Goal: Information Seeking & Learning: Learn about a topic

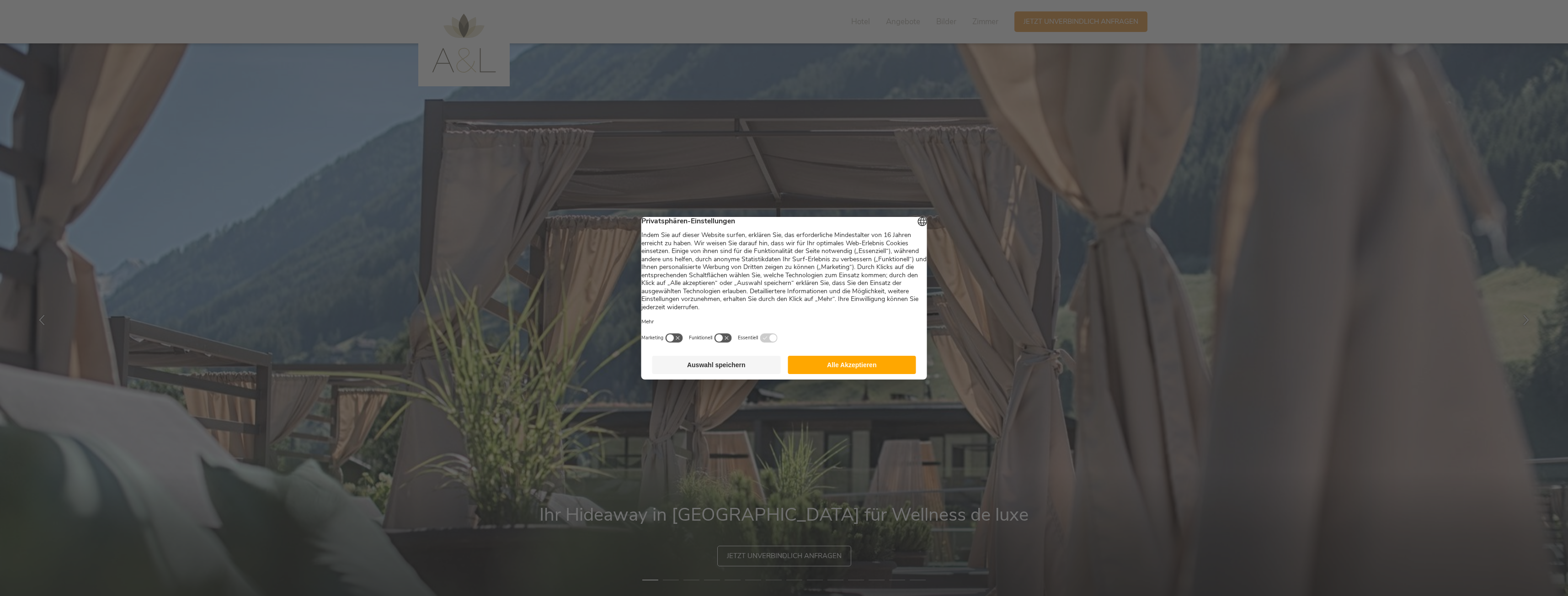
click at [732, 343] on button "button" at bounding box center [722, 338] width 18 height 10
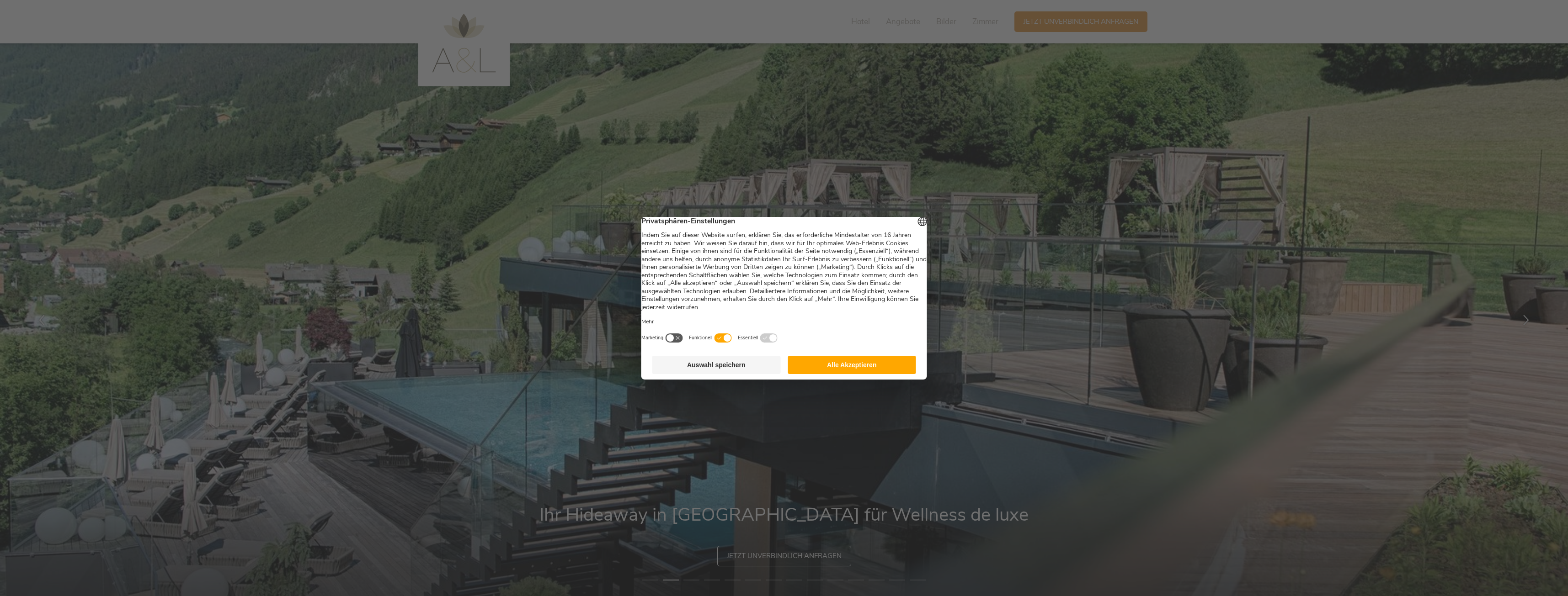
click at [732, 343] on button "button" at bounding box center [722, 338] width 18 height 10
click at [727, 374] on button "Auswahl speichern" at bounding box center [716, 364] width 129 height 18
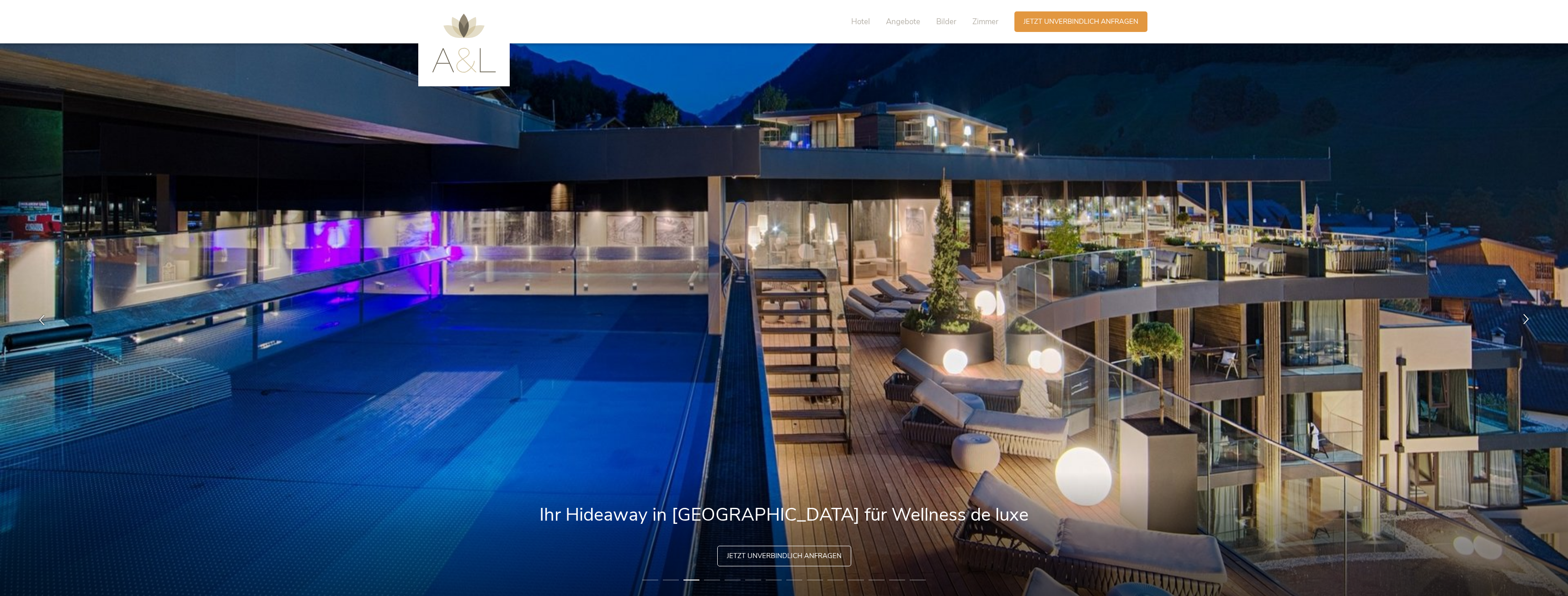
click at [1523, 323] on icon at bounding box center [1526, 319] width 11 height 11
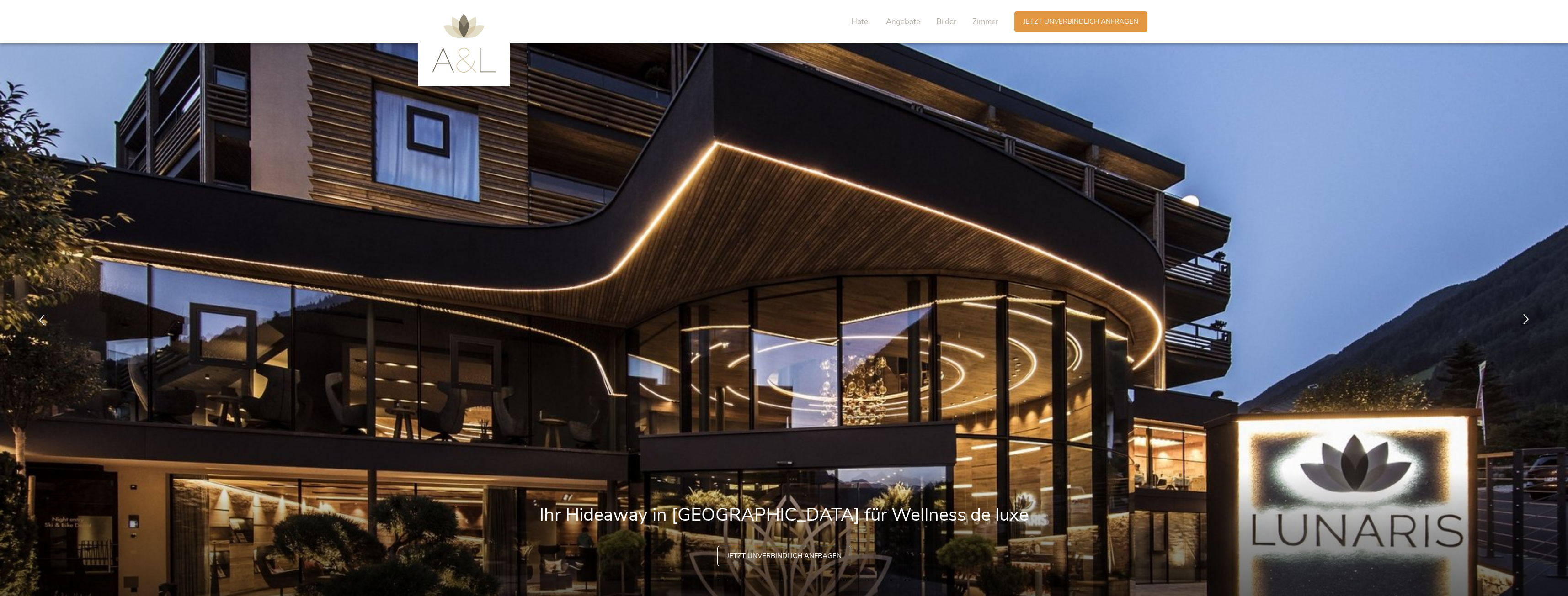
click at [1528, 321] on icon at bounding box center [1526, 319] width 11 height 11
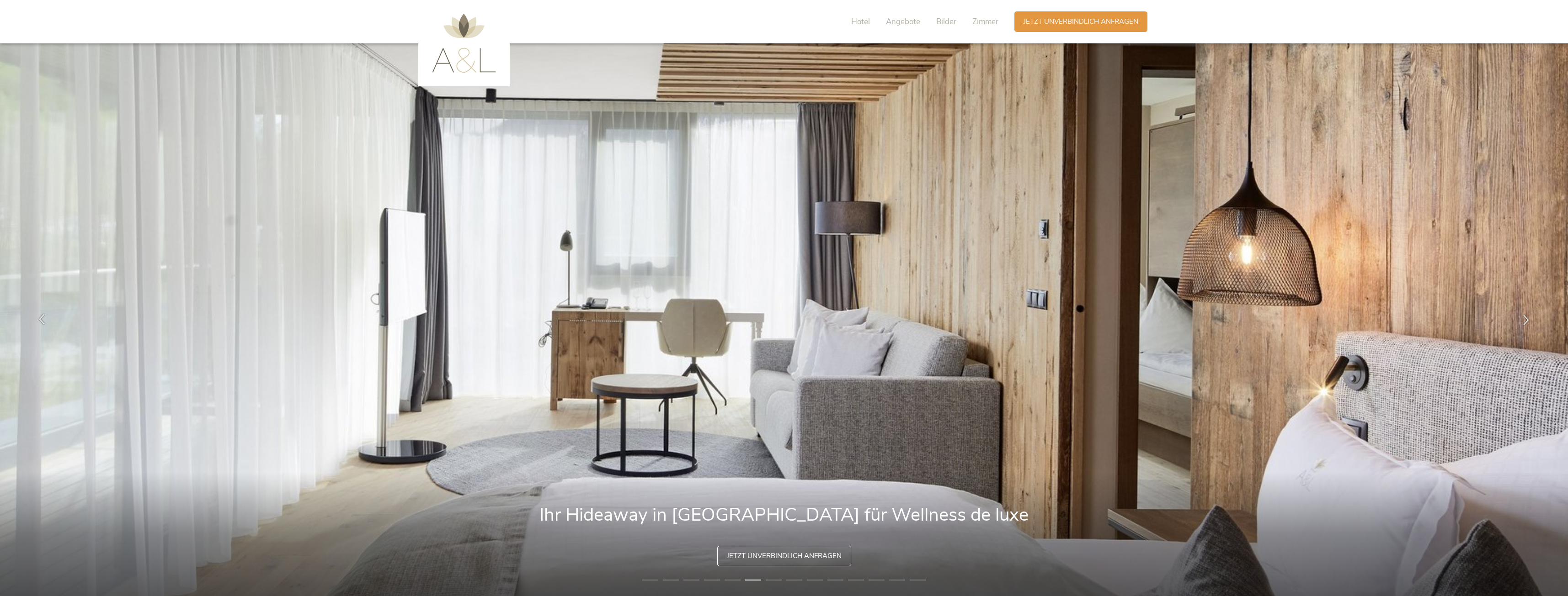
click at [45, 319] on icon at bounding box center [42, 319] width 11 height 11
click at [1529, 321] on icon at bounding box center [1526, 319] width 11 height 11
click at [1522, 319] on icon at bounding box center [1526, 319] width 11 height 11
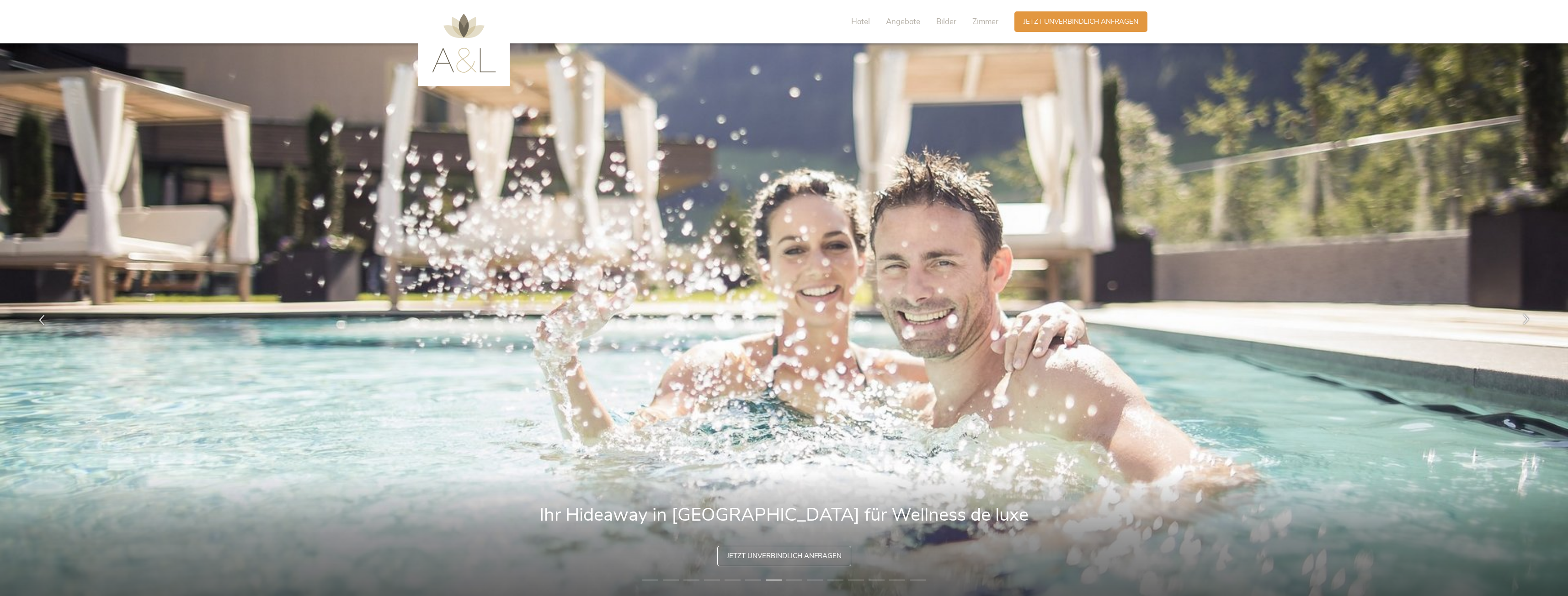
click at [1523, 320] on icon at bounding box center [1526, 319] width 11 height 11
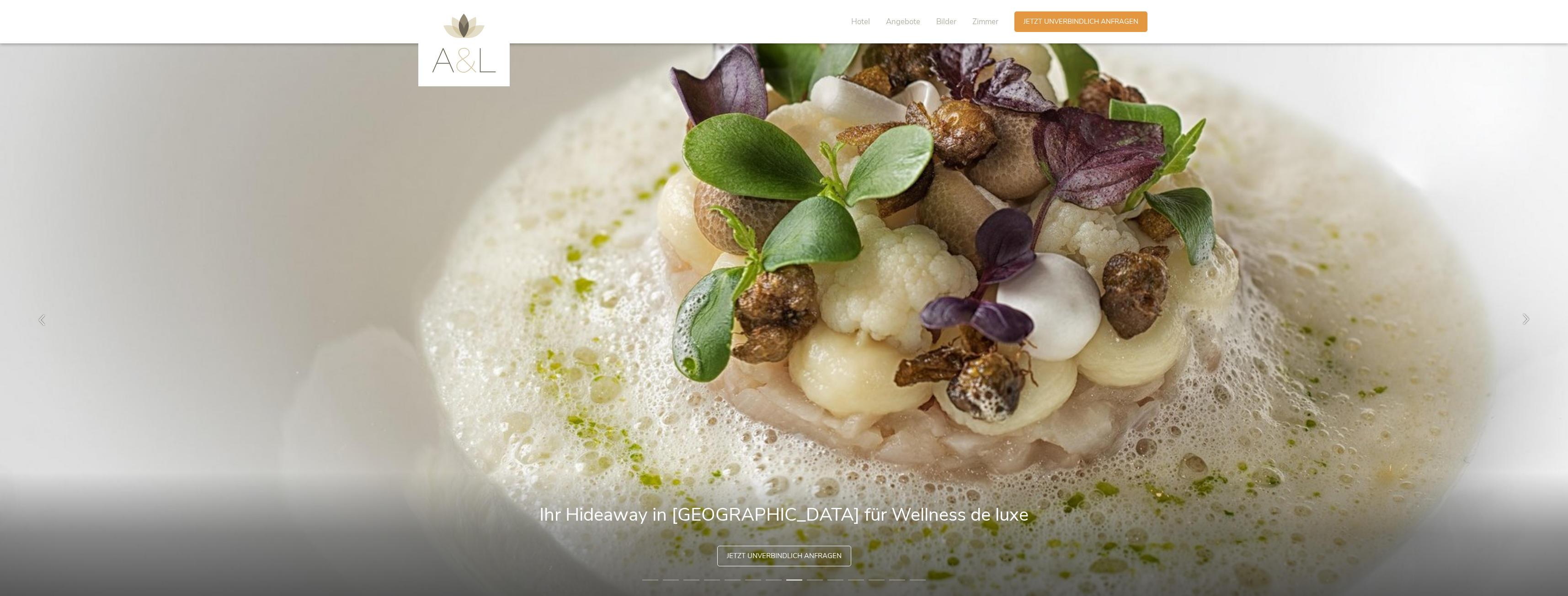
click at [1523, 320] on icon at bounding box center [1526, 319] width 11 height 11
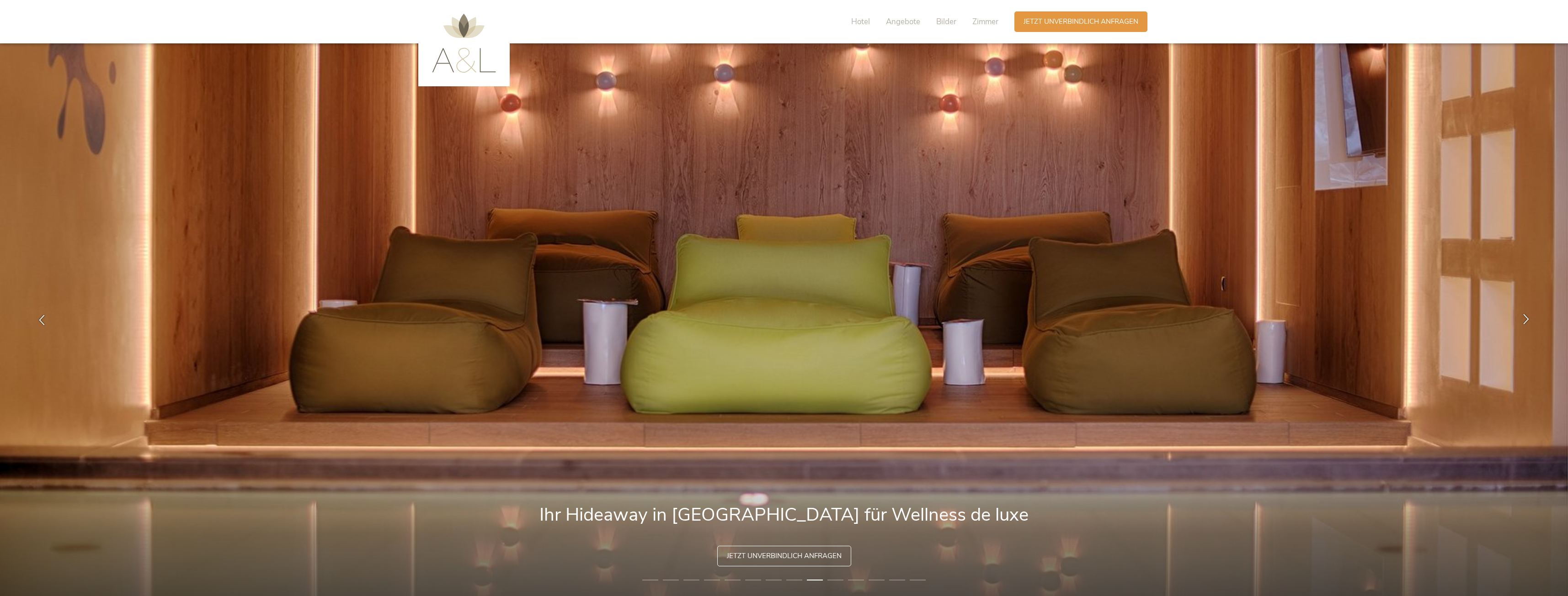
click at [1523, 320] on icon at bounding box center [1526, 319] width 11 height 11
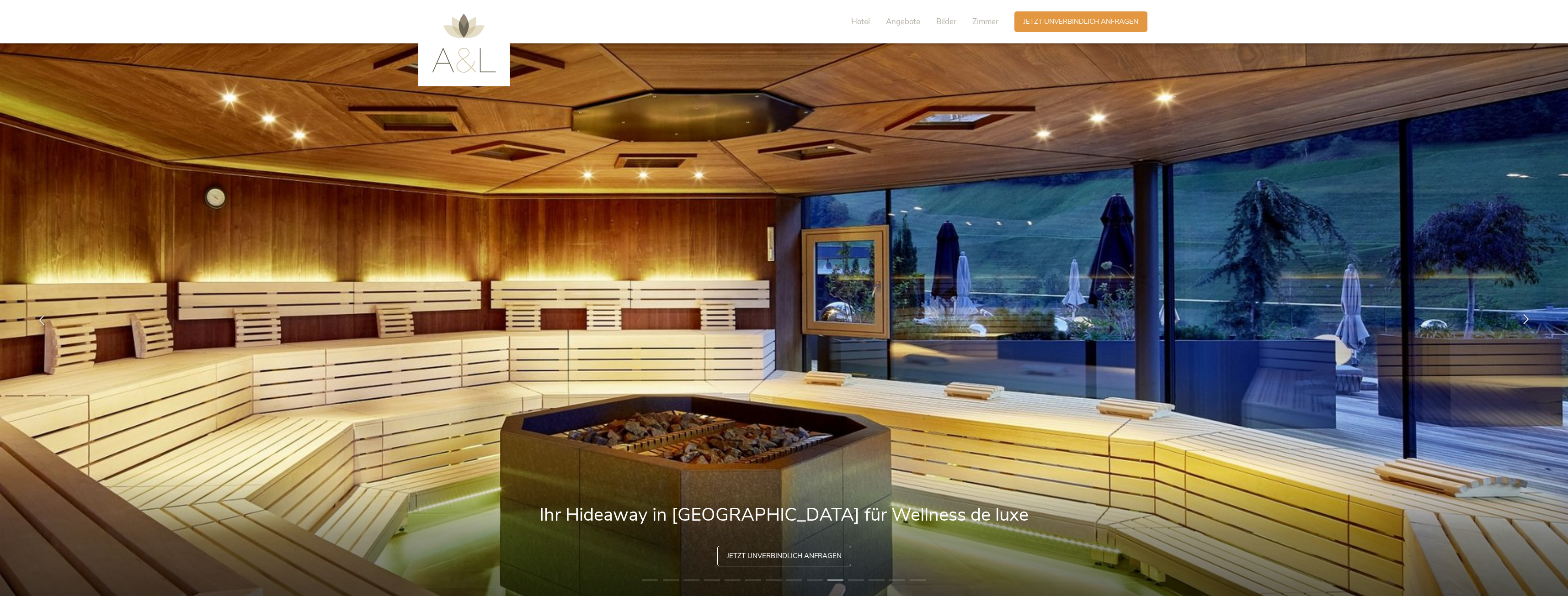
click at [1523, 320] on icon at bounding box center [1526, 319] width 11 height 11
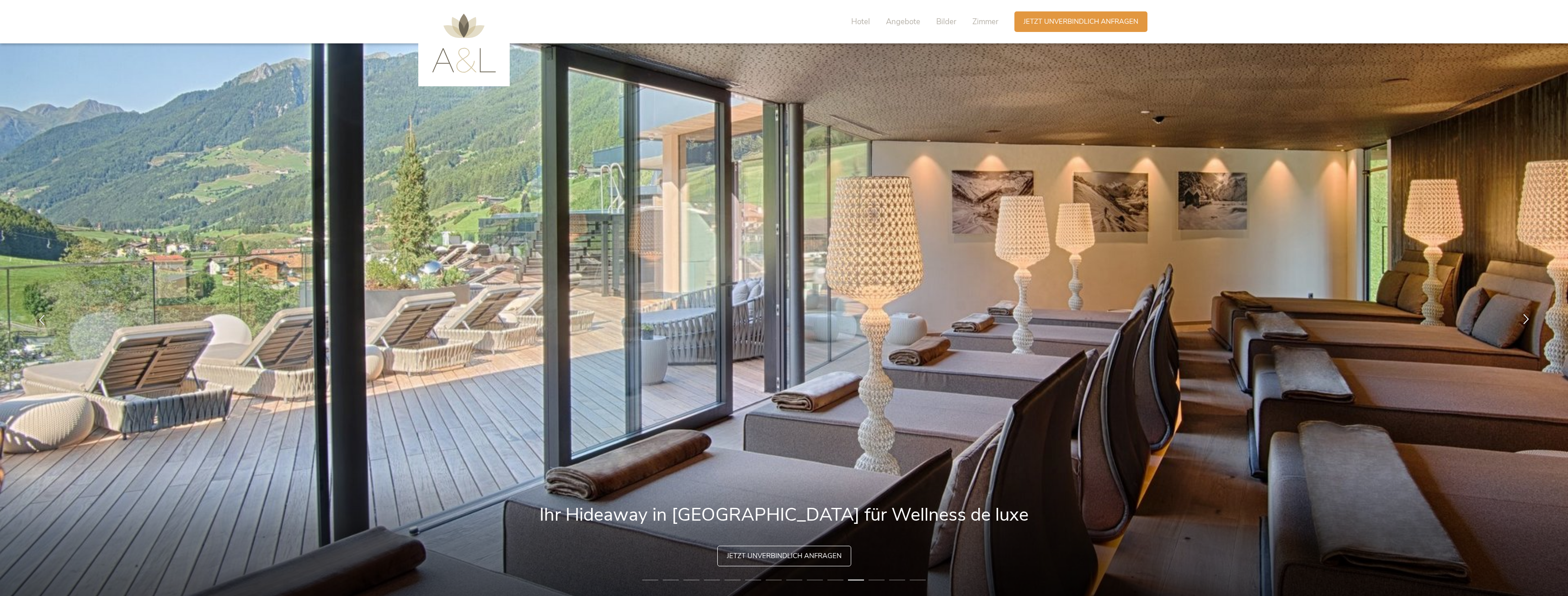
click at [1523, 320] on icon at bounding box center [1526, 319] width 11 height 11
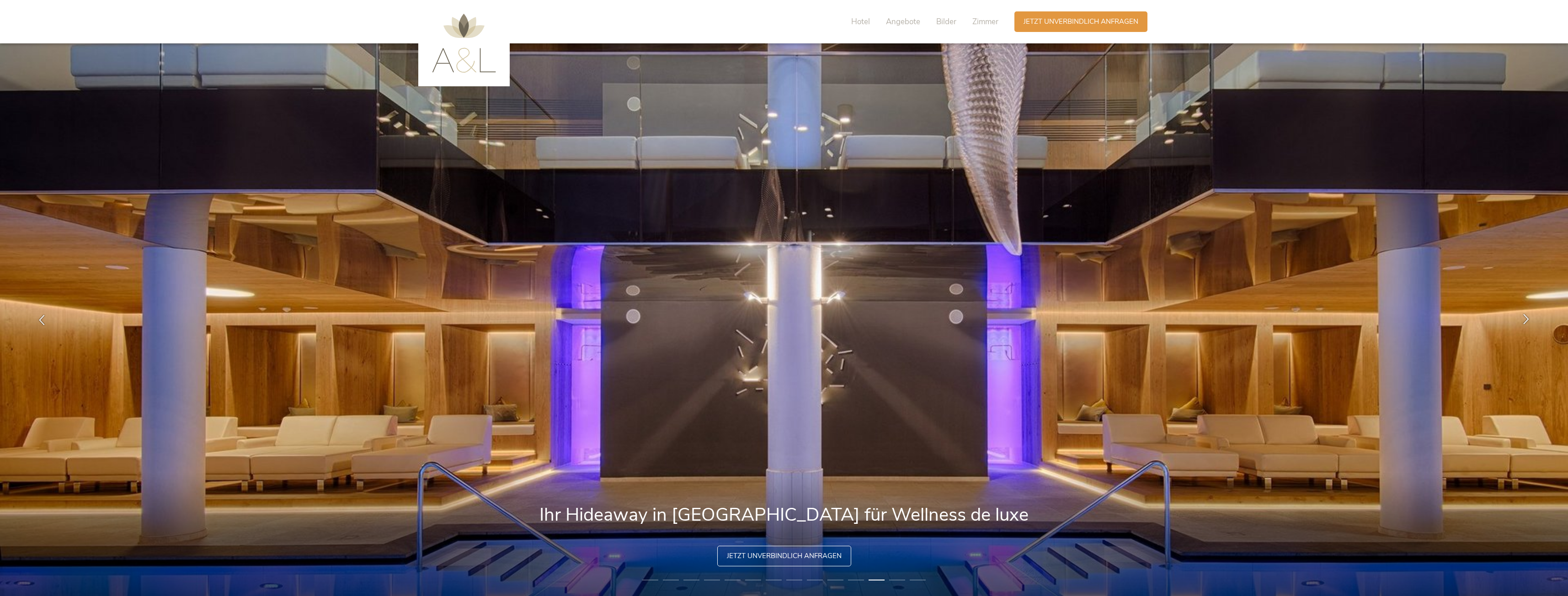
click at [1523, 320] on icon at bounding box center [1526, 319] width 11 height 11
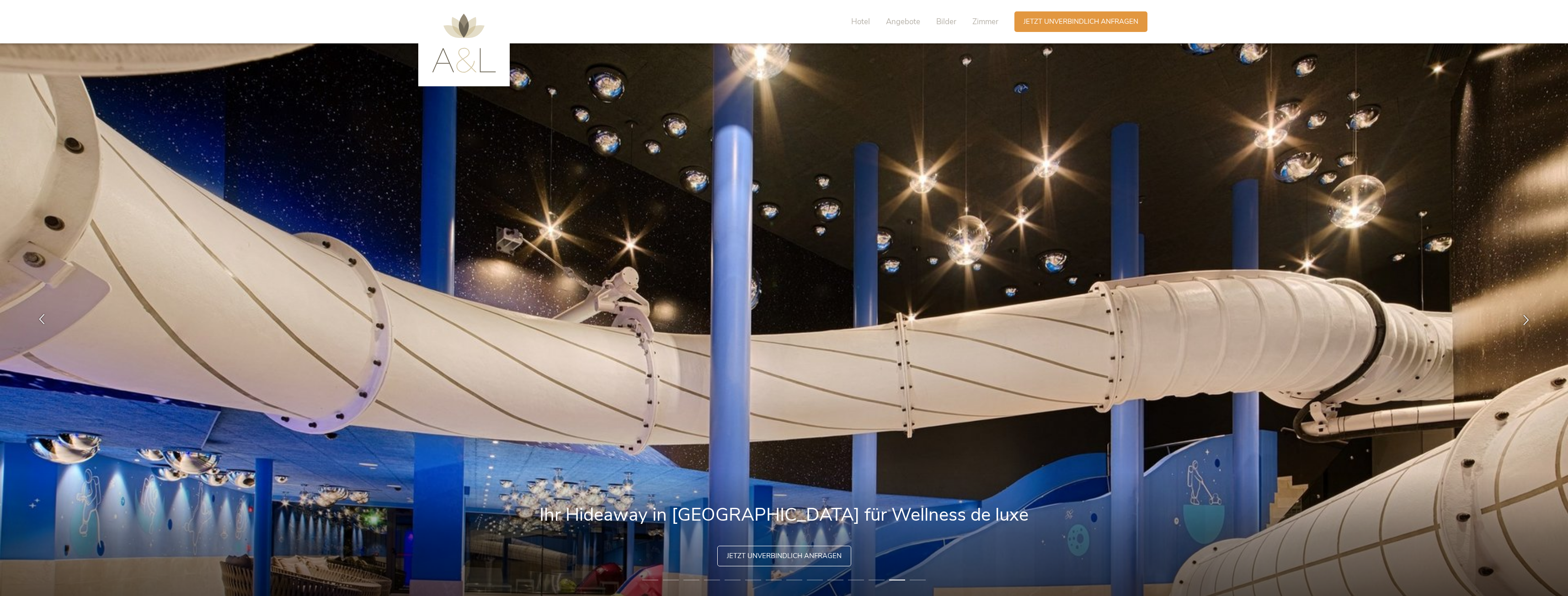
click at [37, 319] on icon at bounding box center [42, 319] width 11 height 11
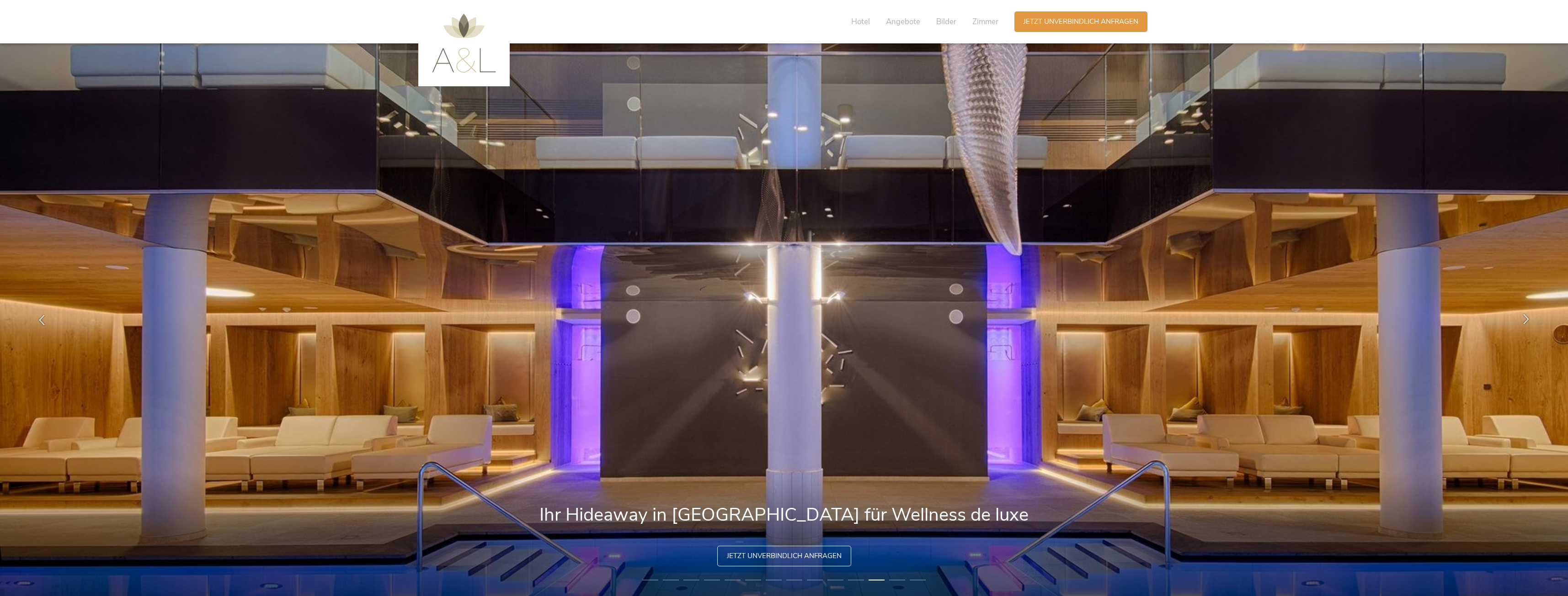
click at [1520, 314] on div at bounding box center [1526, 320] width 29 height 29
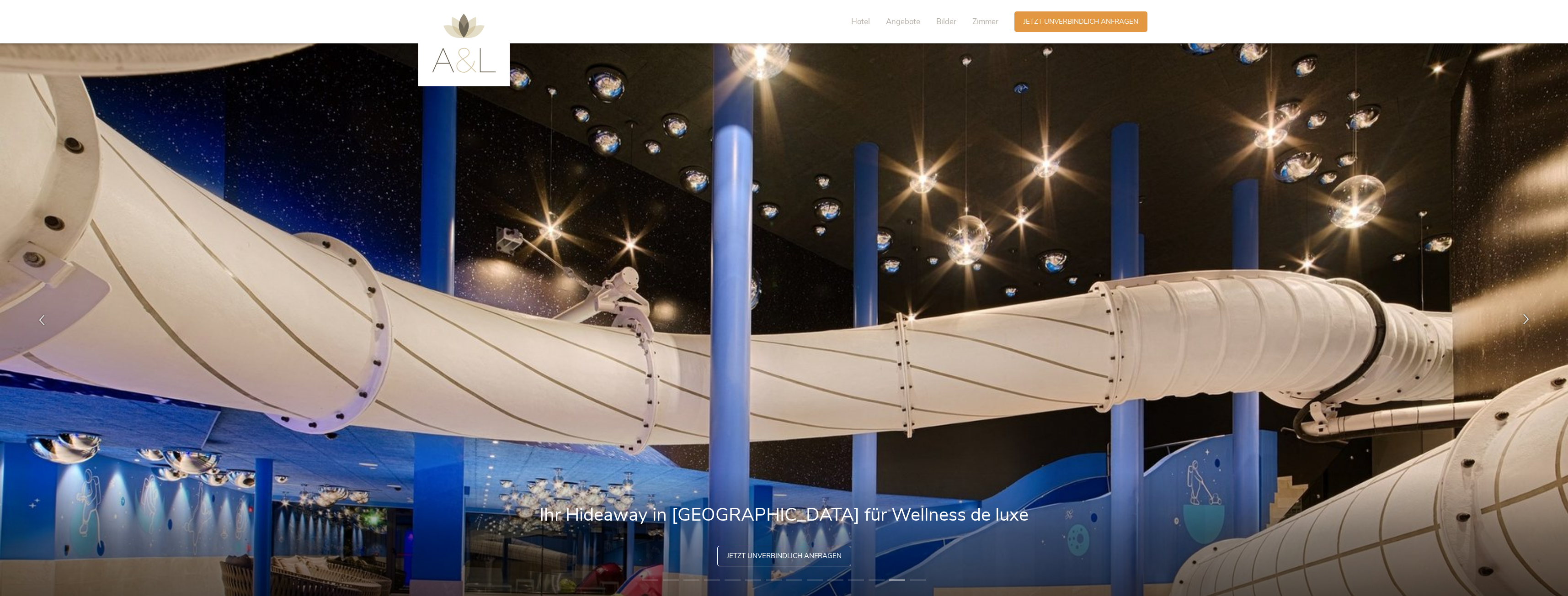
click at [1523, 315] on icon at bounding box center [1526, 319] width 11 height 11
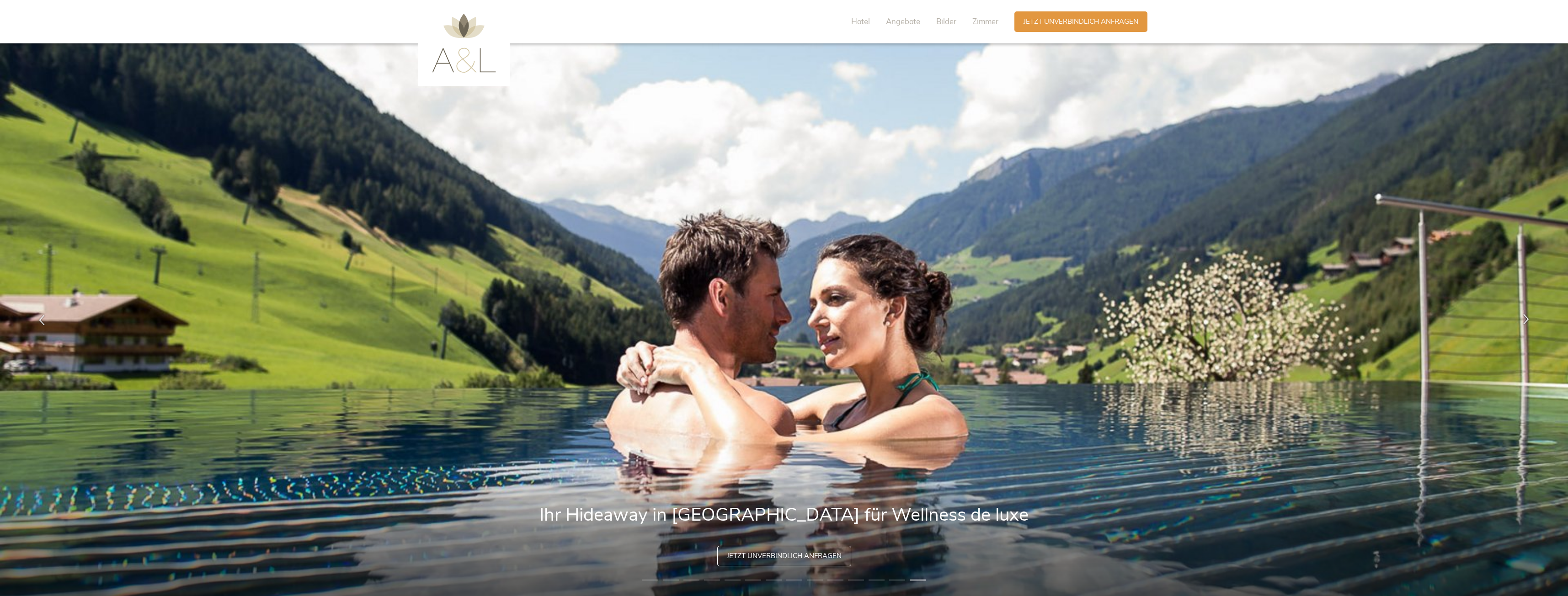
click at [1523, 315] on icon at bounding box center [1526, 319] width 11 height 11
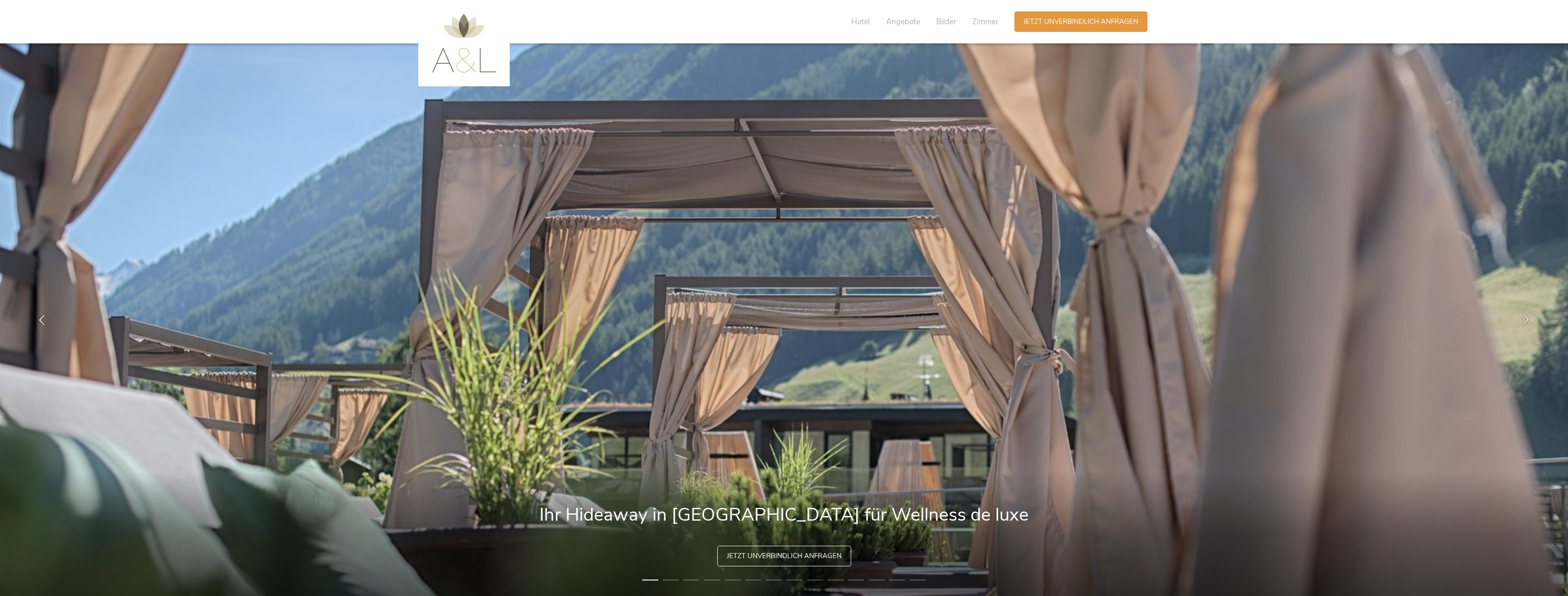
click at [1523, 315] on icon at bounding box center [1526, 319] width 11 height 11
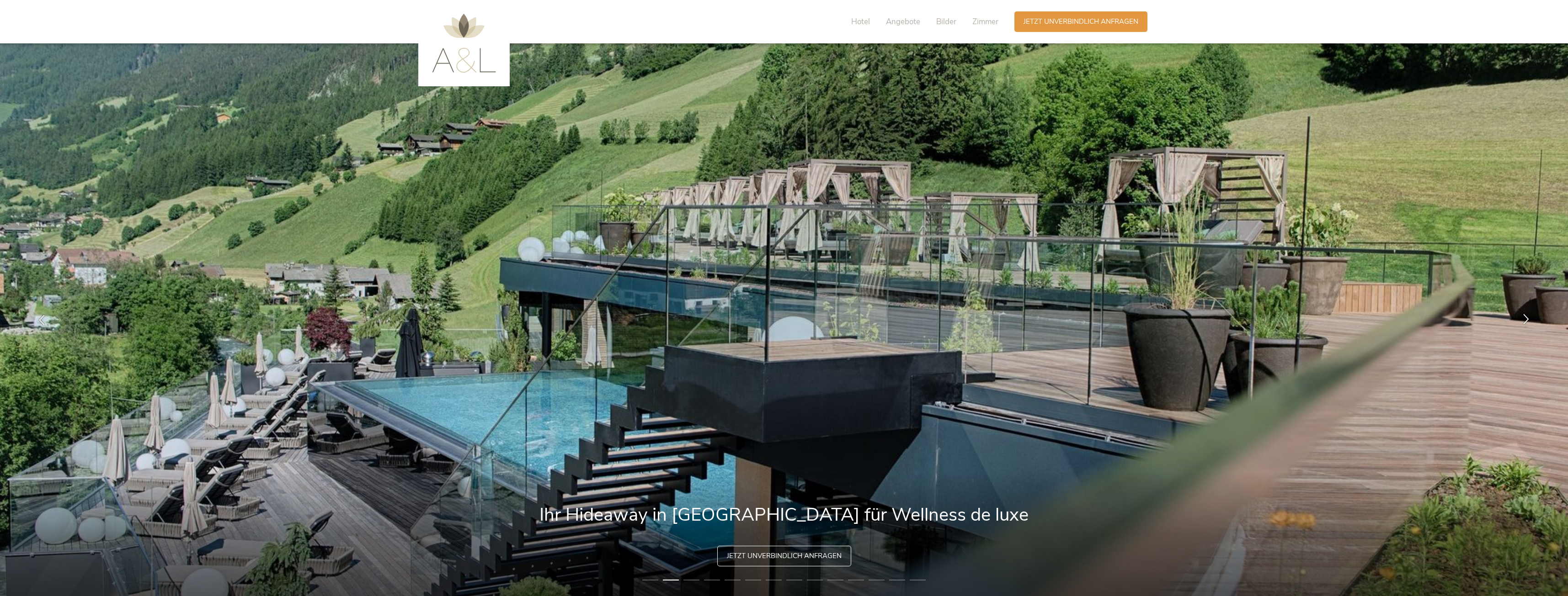
click at [1523, 315] on icon at bounding box center [1526, 319] width 11 height 11
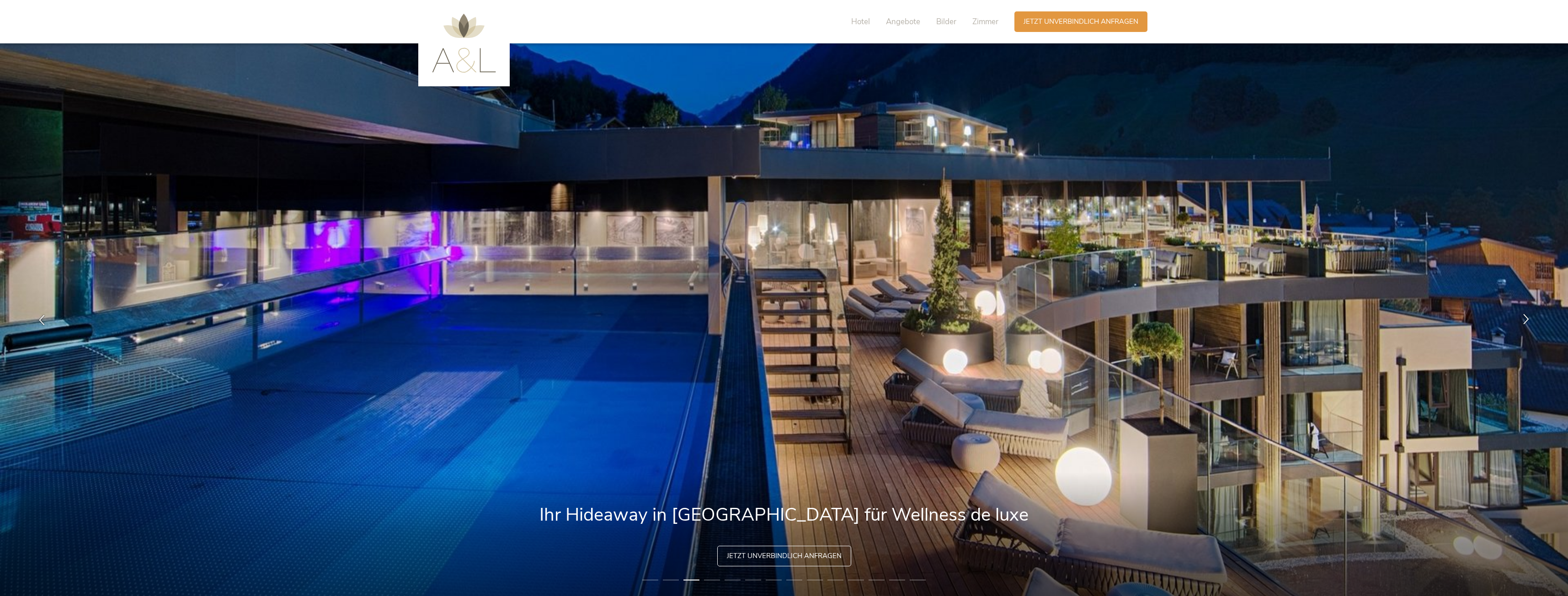
click at [1523, 315] on icon at bounding box center [1526, 319] width 11 height 11
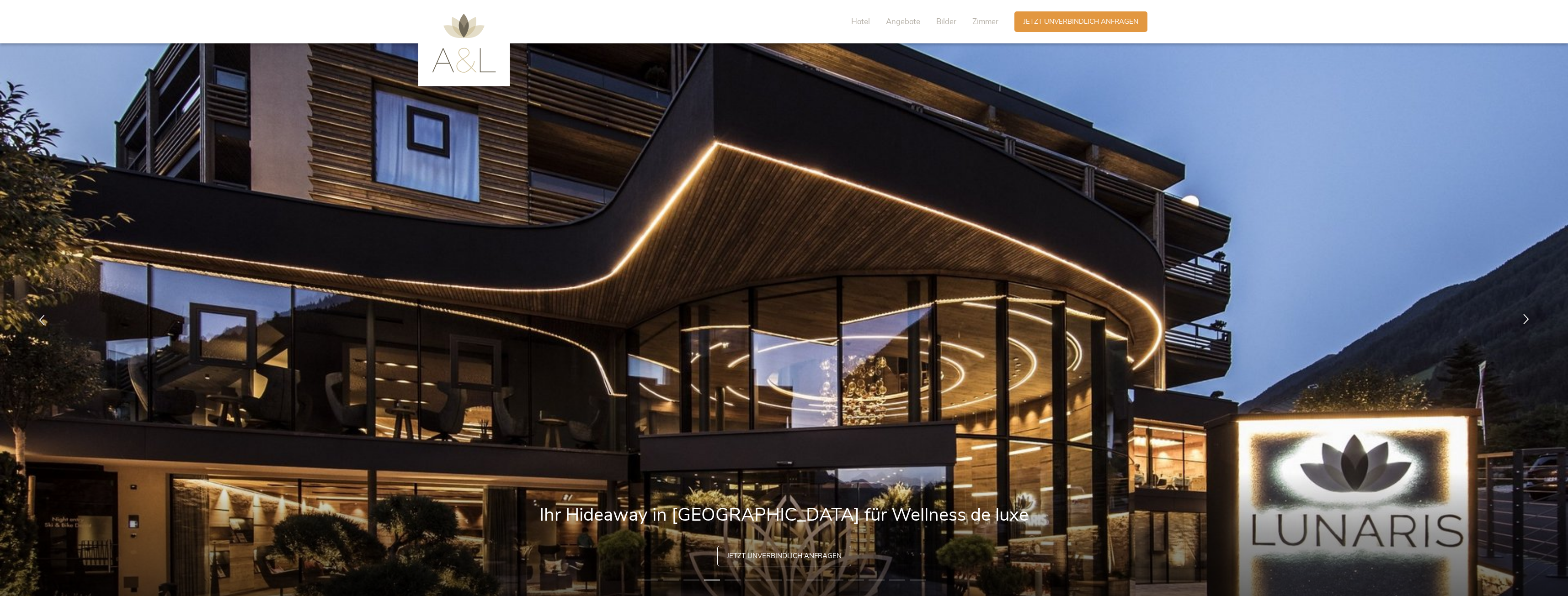
click at [1523, 315] on icon at bounding box center [1526, 319] width 11 height 11
click at [1524, 315] on icon at bounding box center [1526, 319] width 11 height 11
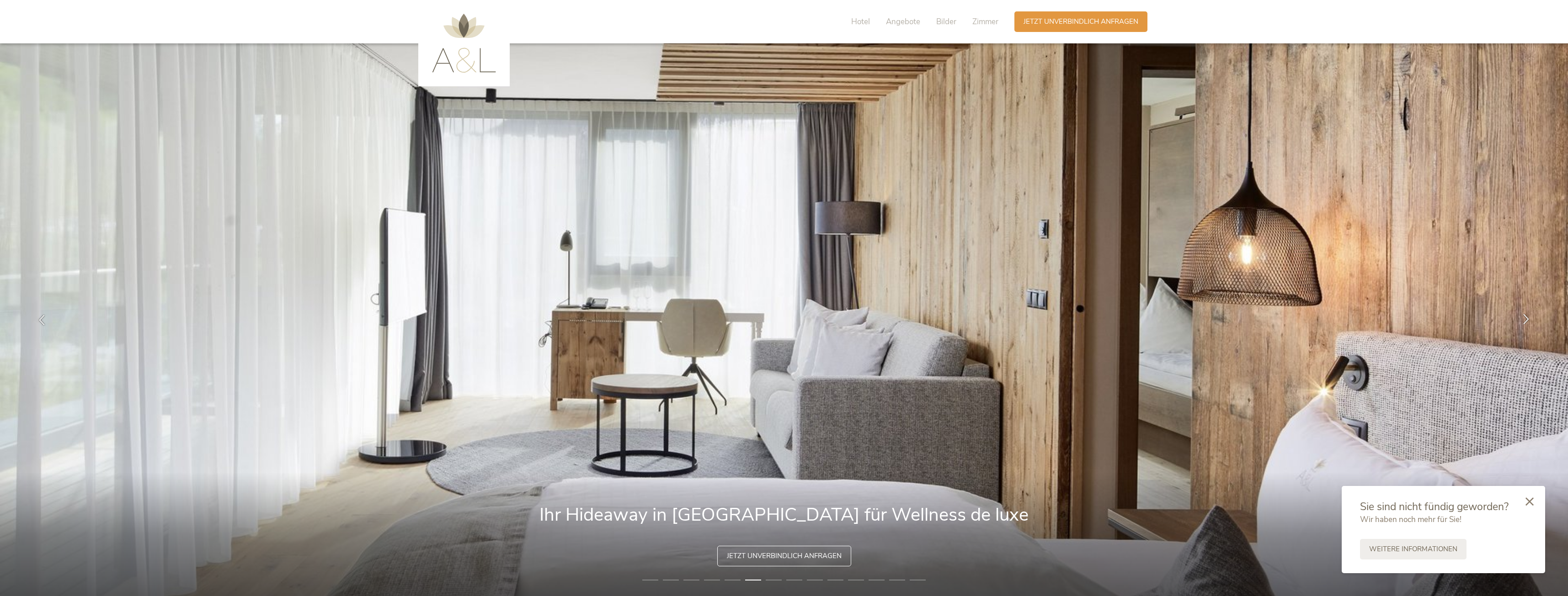
click at [1518, 323] on div at bounding box center [1526, 320] width 29 height 29
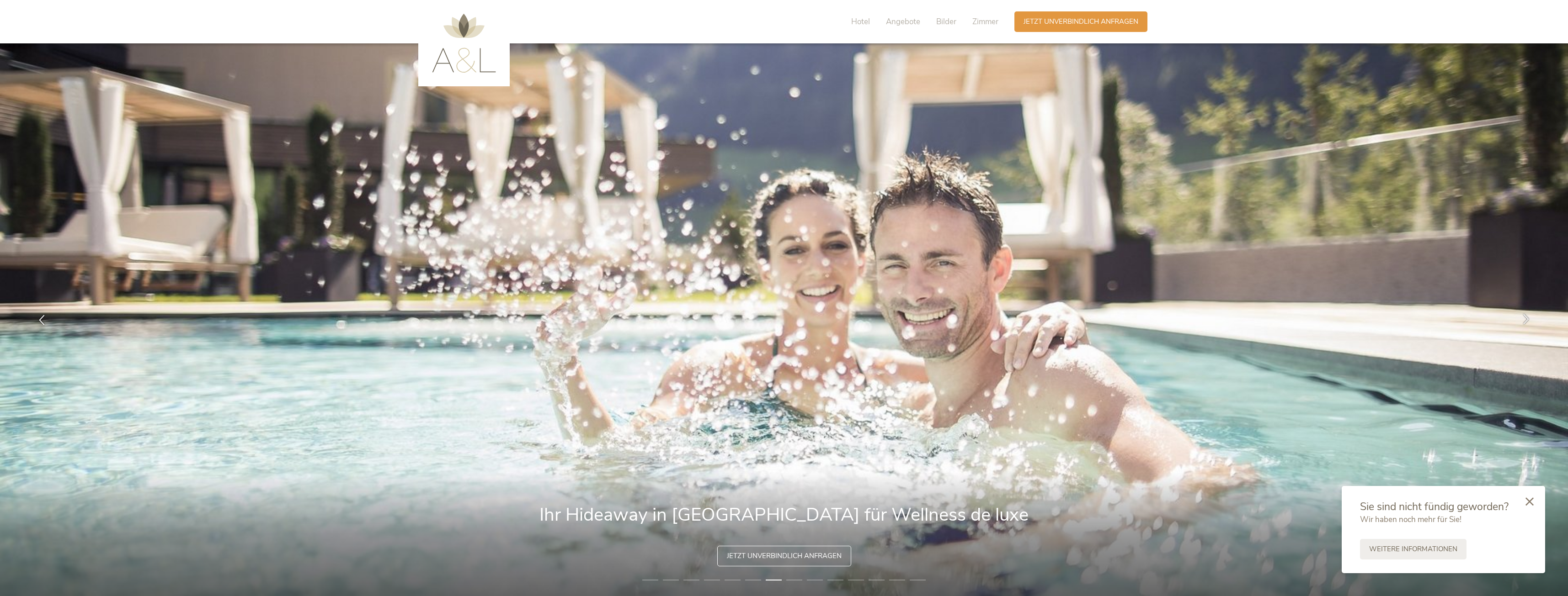
click at [1518, 323] on div at bounding box center [1526, 320] width 29 height 29
click at [1520, 322] on div at bounding box center [1526, 320] width 29 height 29
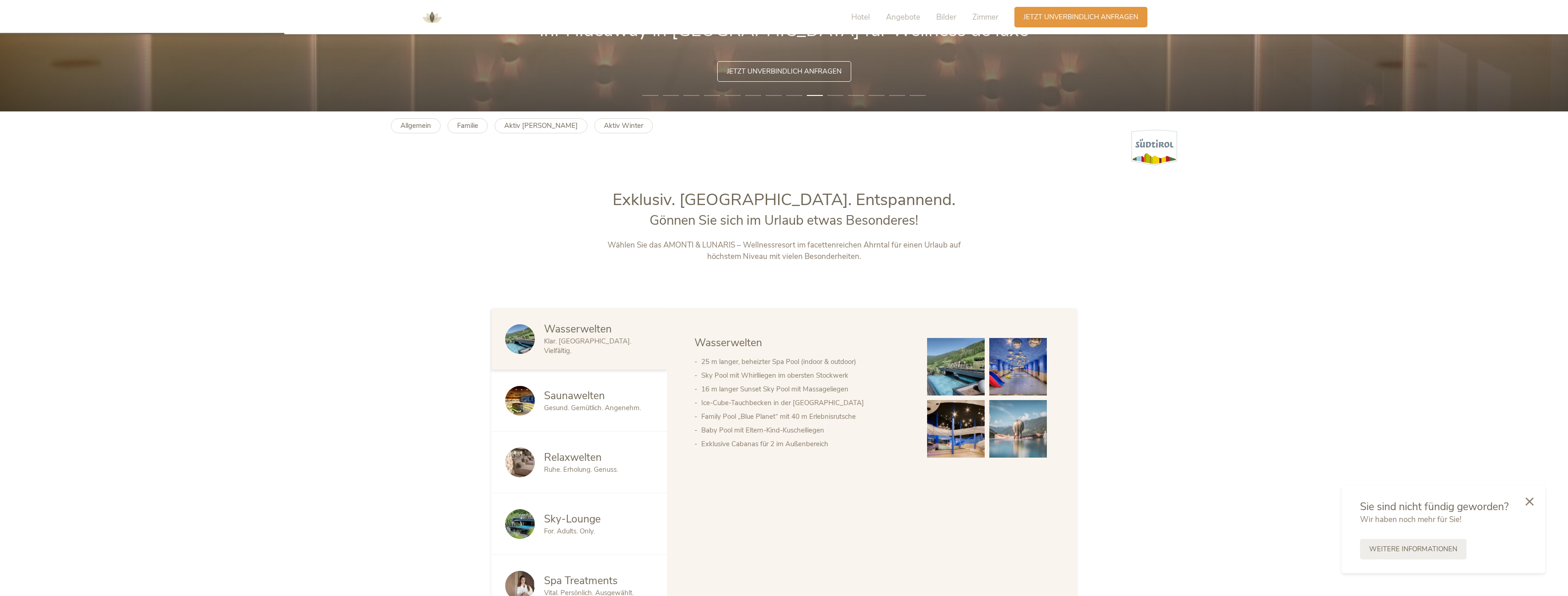
scroll to position [457, 0]
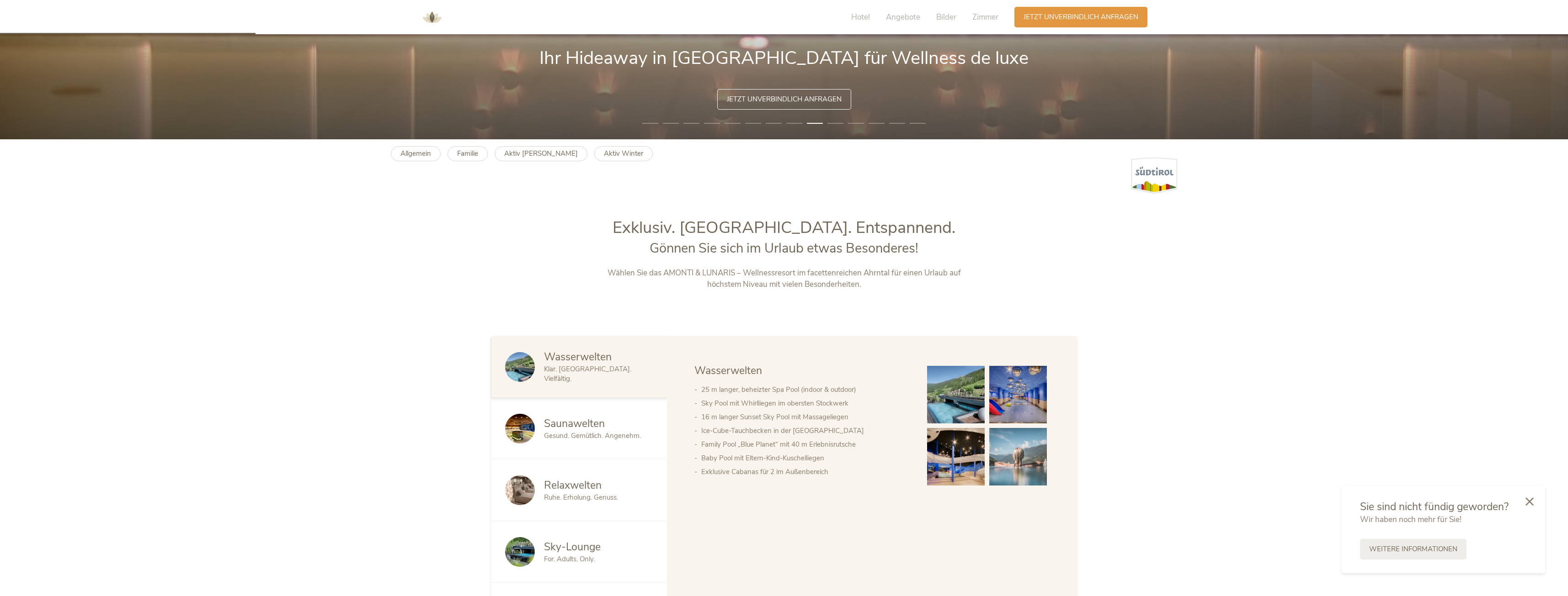
click at [563, 364] on span "Wasserwelten" at bounding box center [578, 357] width 68 height 14
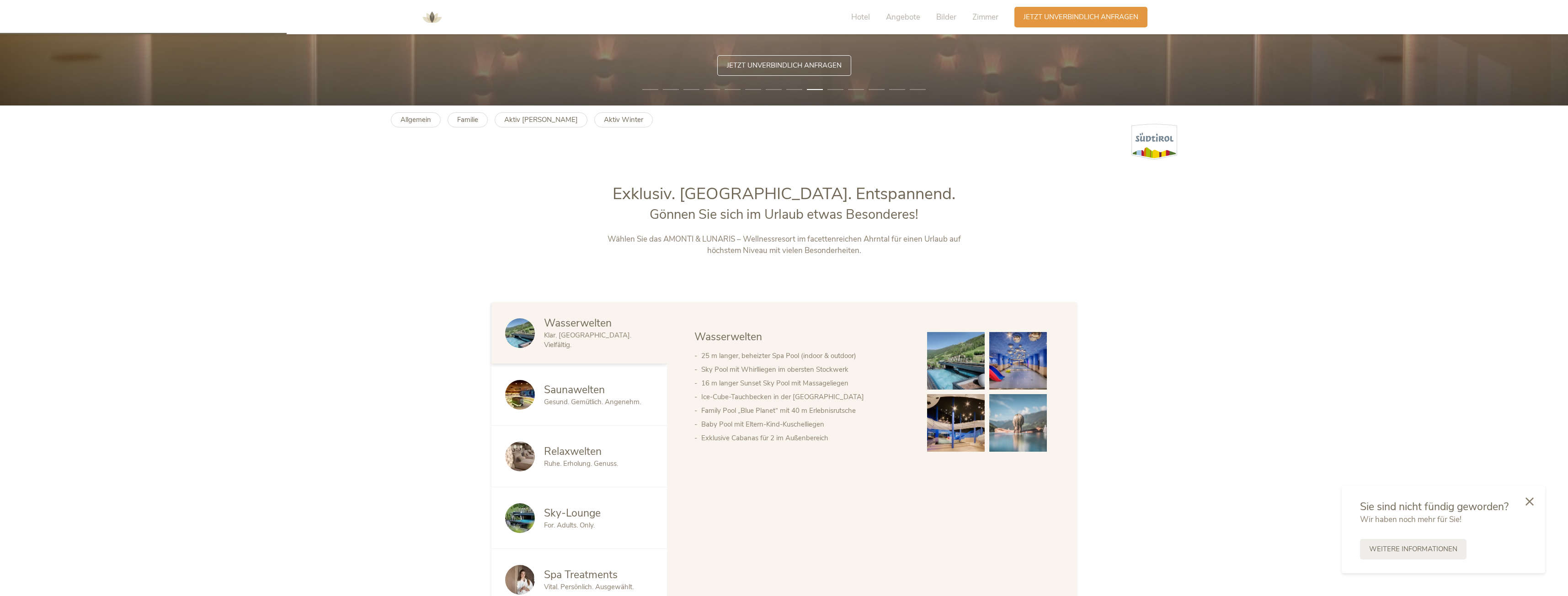
scroll to position [548, 0]
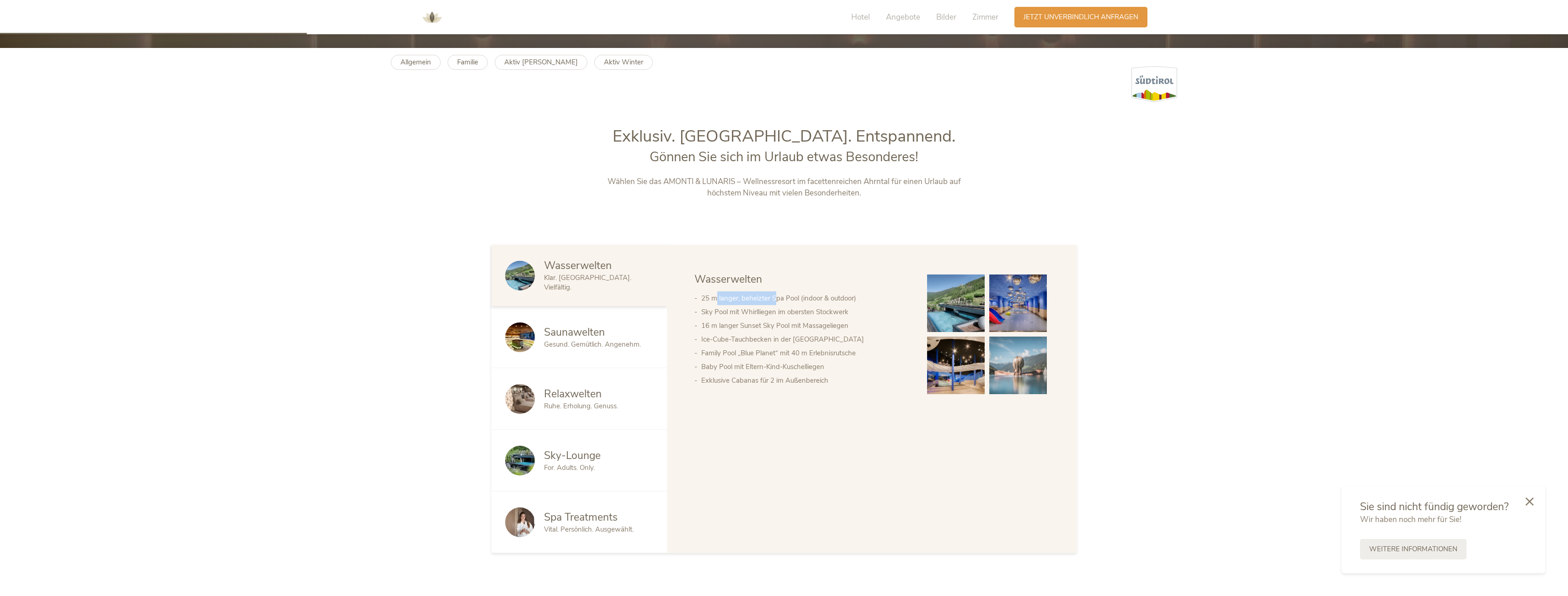
drag, startPoint x: 718, startPoint y: 298, endPoint x: 776, endPoint y: 300, distance: 58.0
click at [776, 300] on li "25 m langer, beheizter Spa Pool (indoor & outdoor)" at bounding box center [805, 298] width 207 height 14
click at [705, 299] on li "25 m langer, beheizter Spa Pool (indoor & outdoor)" at bounding box center [805, 298] width 207 height 14
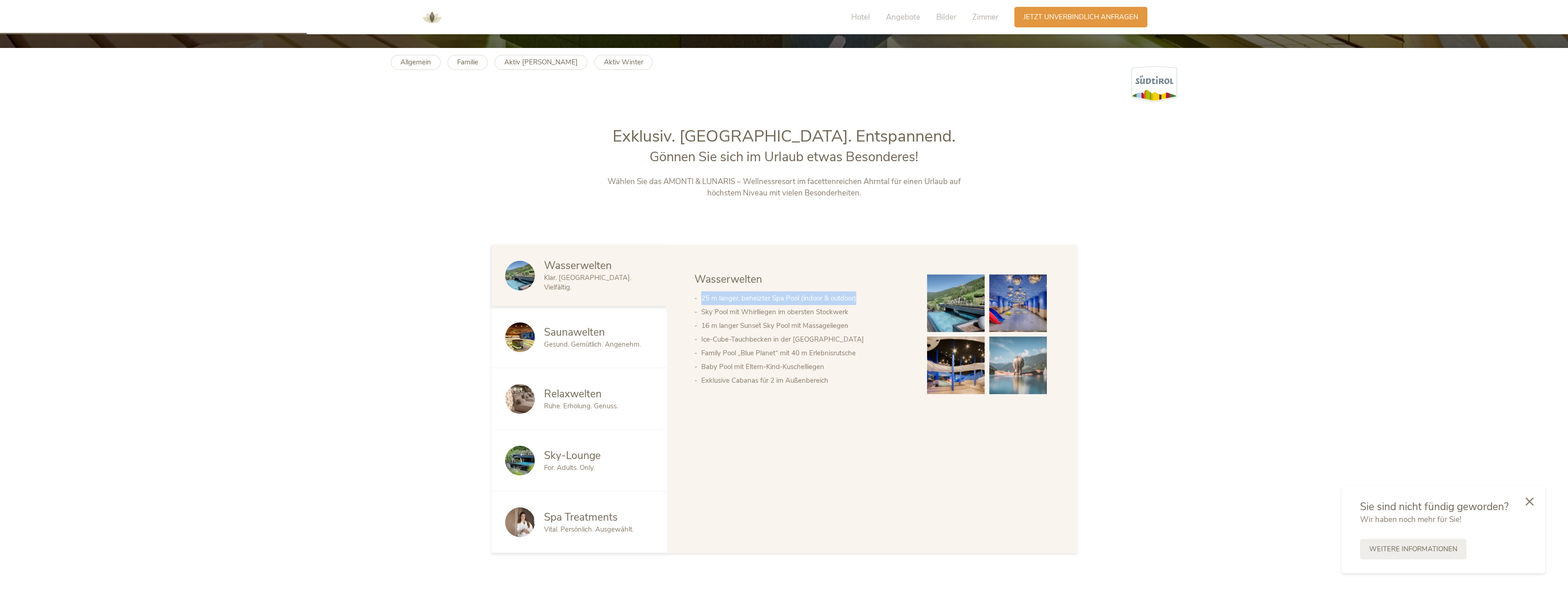
drag, startPoint x: 695, startPoint y: 299, endPoint x: 857, endPoint y: 300, distance: 162.0
click at [857, 300] on li "25 m langer, beheizter Spa Pool (indoor & outdoor)" at bounding box center [805, 298] width 207 height 14
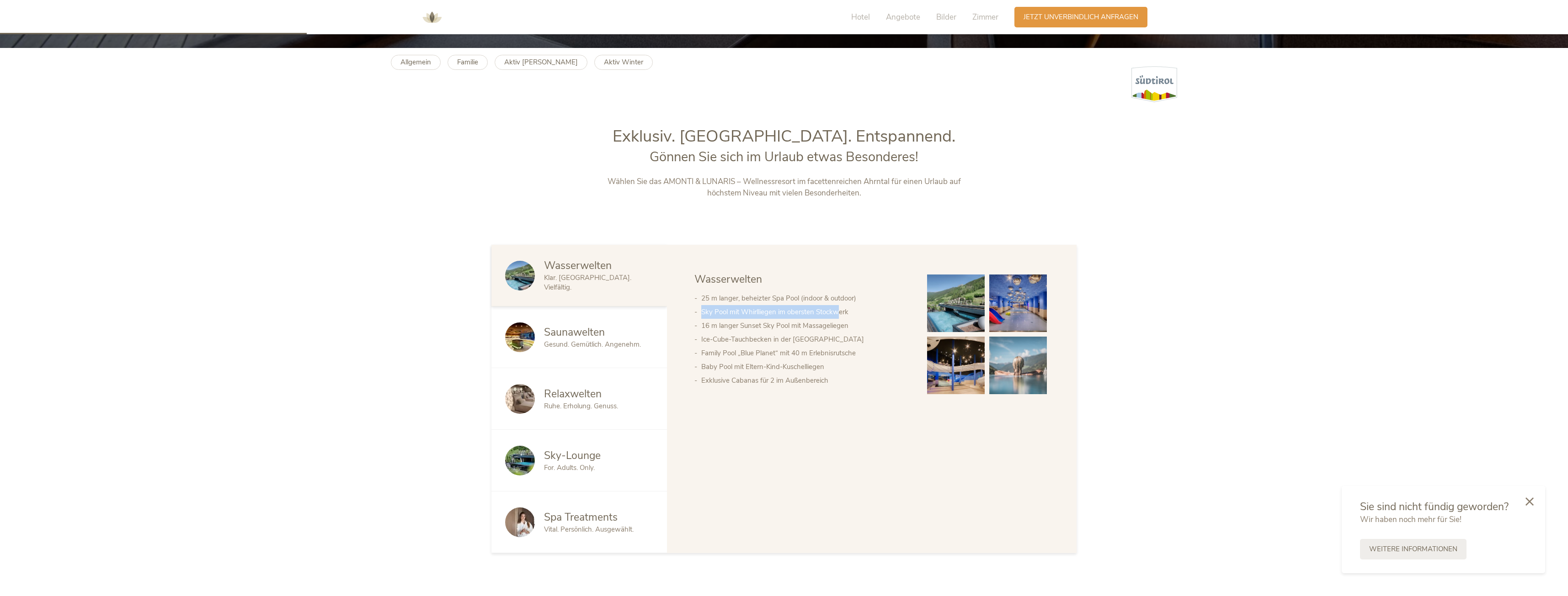
drag, startPoint x: 697, startPoint y: 315, endPoint x: 839, endPoint y: 318, distance: 142.0
click at [839, 318] on li "Sky Pool mit Whirlliegen im obersten Stockwerk" at bounding box center [805, 312] width 207 height 14
drag, startPoint x: 707, startPoint y: 324, endPoint x: 849, endPoint y: 328, distance: 142.1
click at [849, 328] on li "16 m langer Sunset Sky Pool mit Massageliegen" at bounding box center [805, 326] width 207 height 14
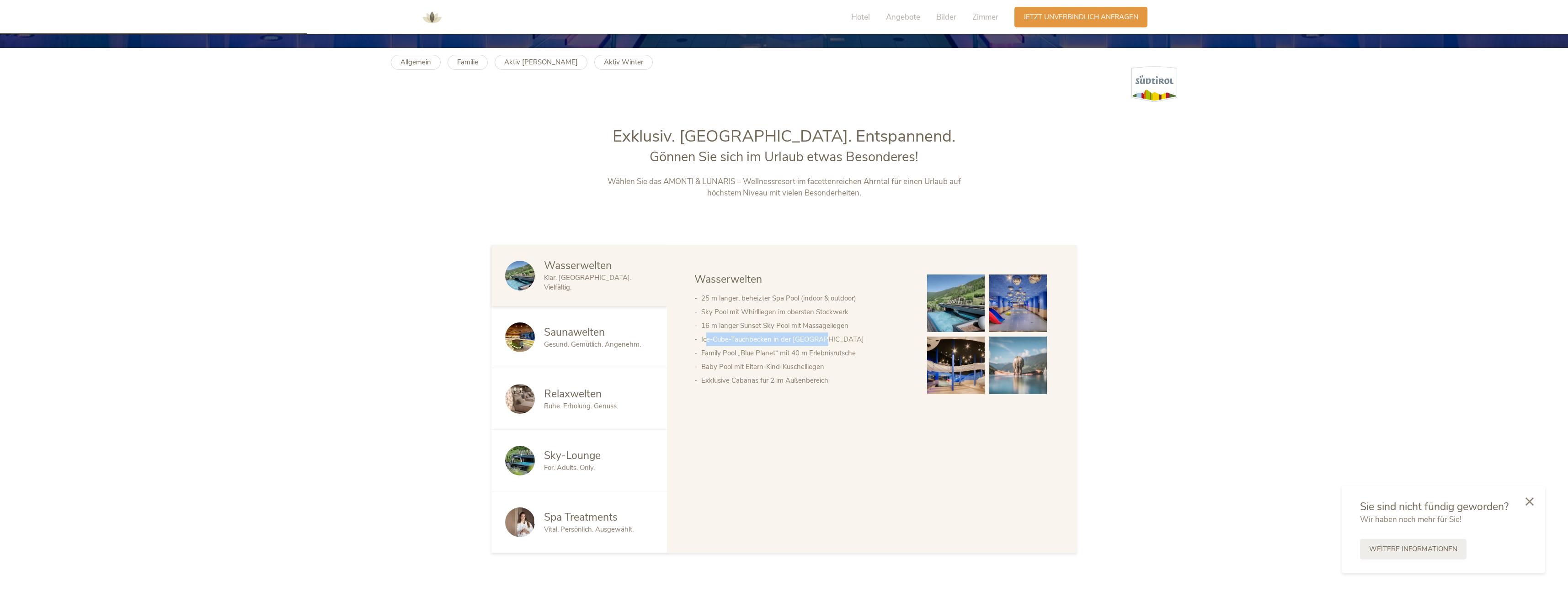
drag, startPoint x: 706, startPoint y: 340, endPoint x: 819, endPoint y: 339, distance: 113.0
click at [819, 339] on li "Ice-Cube-Tauchbecken in der [GEOGRAPHIC_DATA]" at bounding box center [805, 340] width 207 height 14
drag, startPoint x: 707, startPoint y: 352, endPoint x: 826, endPoint y: 353, distance: 119.0
click at [826, 353] on li "Family Pool „Blue Planet“ mit 40 m Erlebnisrutsche" at bounding box center [805, 353] width 207 height 14
drag, startPoint x: 714, startPoint y: 364, endPoint x: 805, endPoint y: 364, distance: 91.0
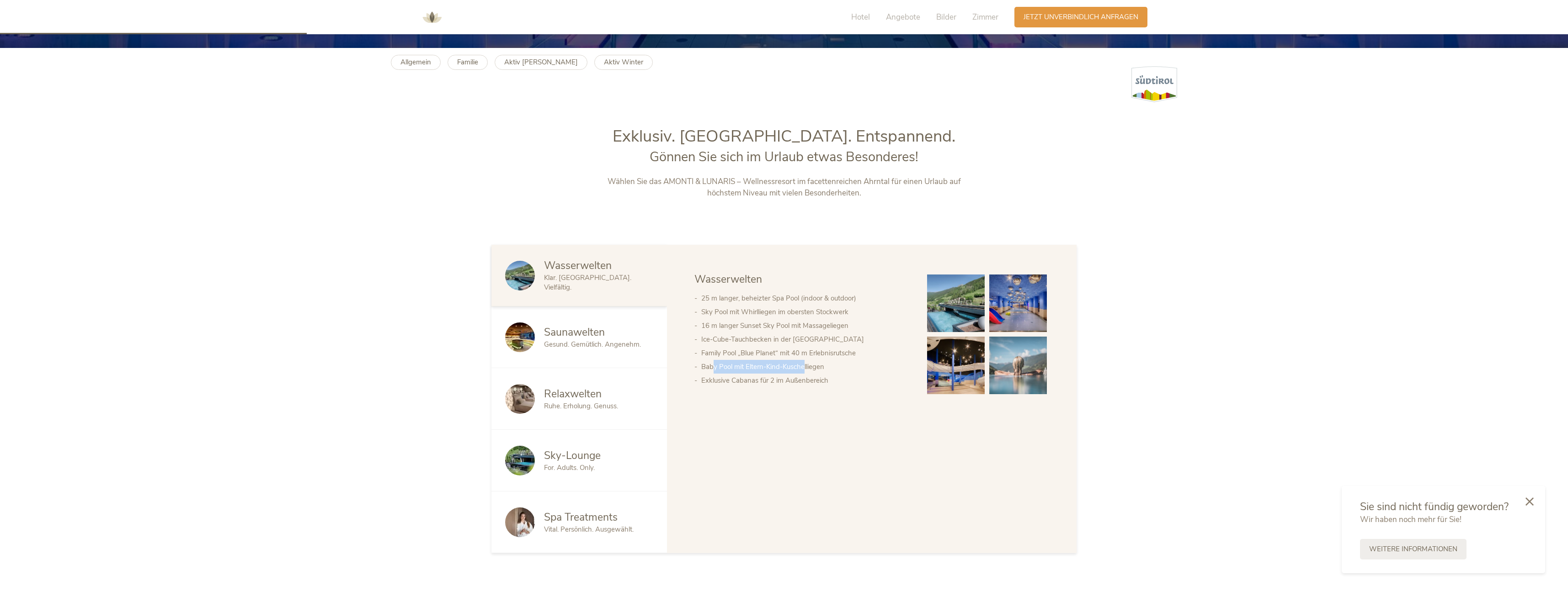
click at [805, 364] on li "Baby Pool mit Eltern-Kind-Kuschelliegen" at bounding box center [805, 367] width 207 height 14
drag, startPoint x: 730, startPoint y: 380, endPoint x: 762, endPoint y: 379, distance: 32.0
click at [762, 379] on li "Exklusive Cabanas für 2 im Außenbereich" at bounding box center [805, 381] width 207 height 14
click at [542, 336] on div at bounding box center [524, 338] width 39 height 30
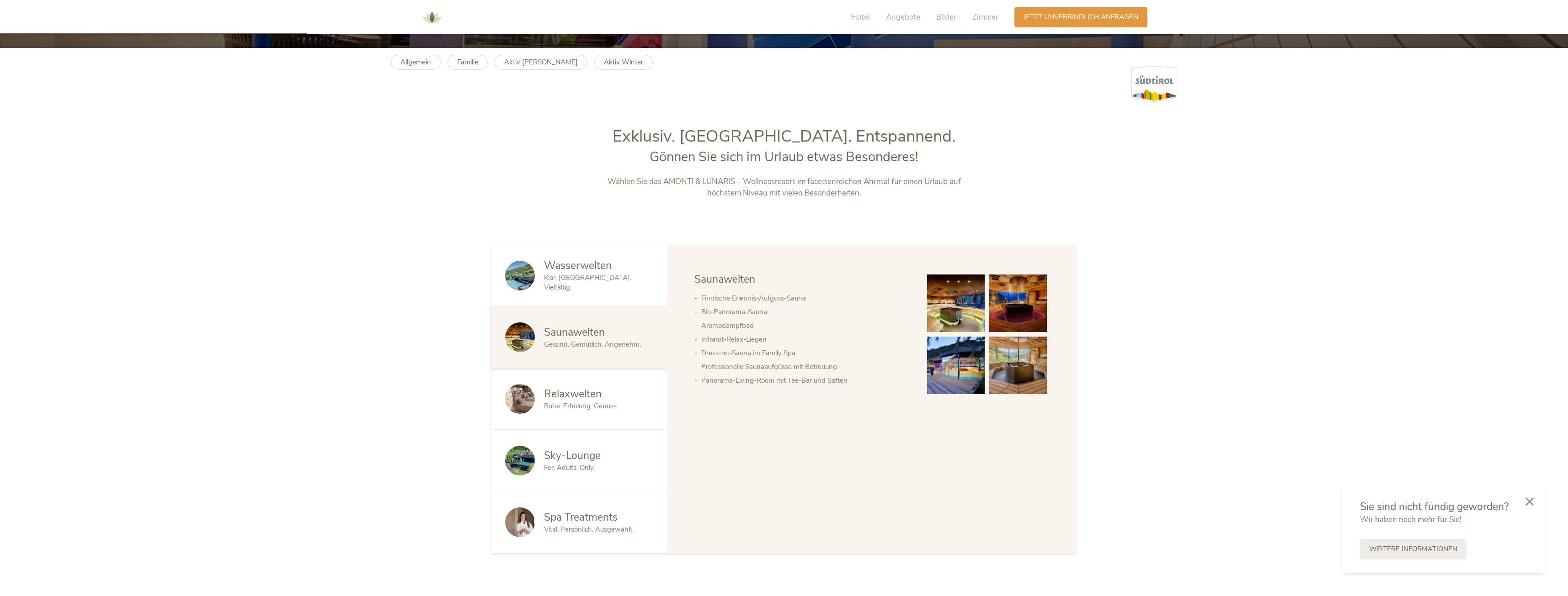
click at [932, 314] on img at bounding box center [955, 303] width 58 height 58
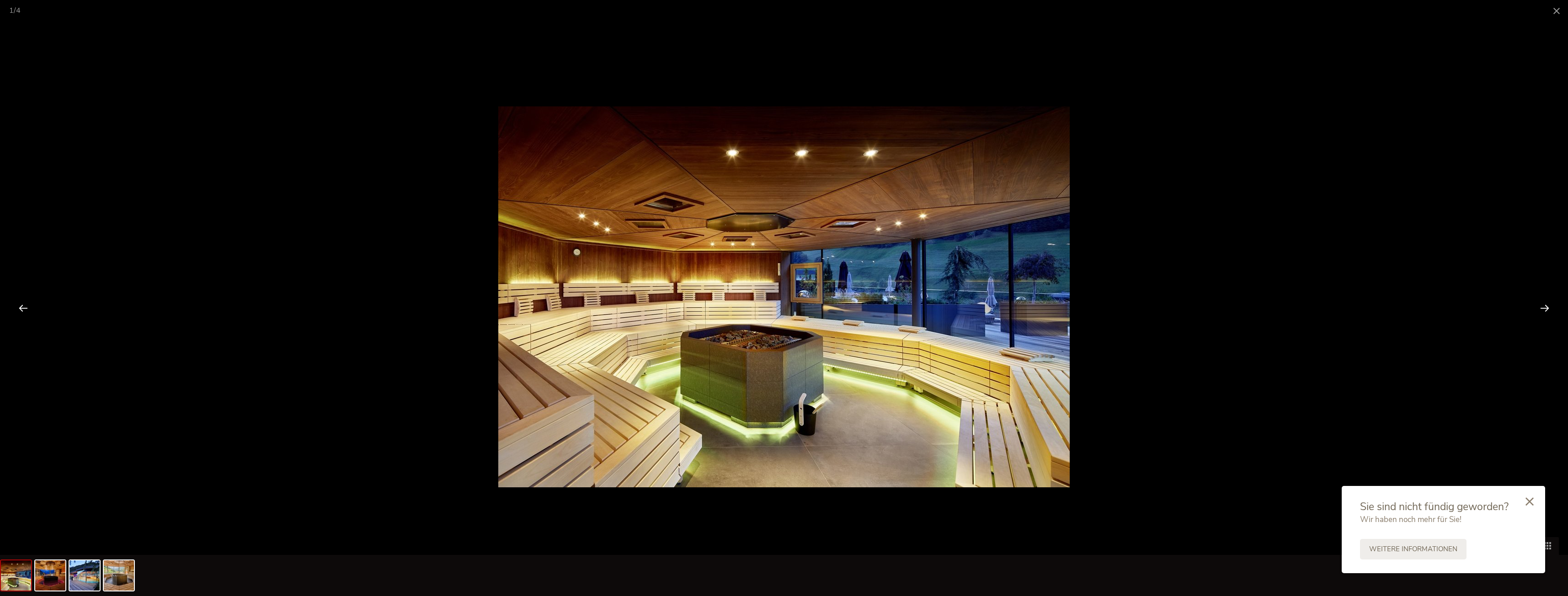
click at [1547, 308] on div at bounding box center [1545, 308] width 29 height 29
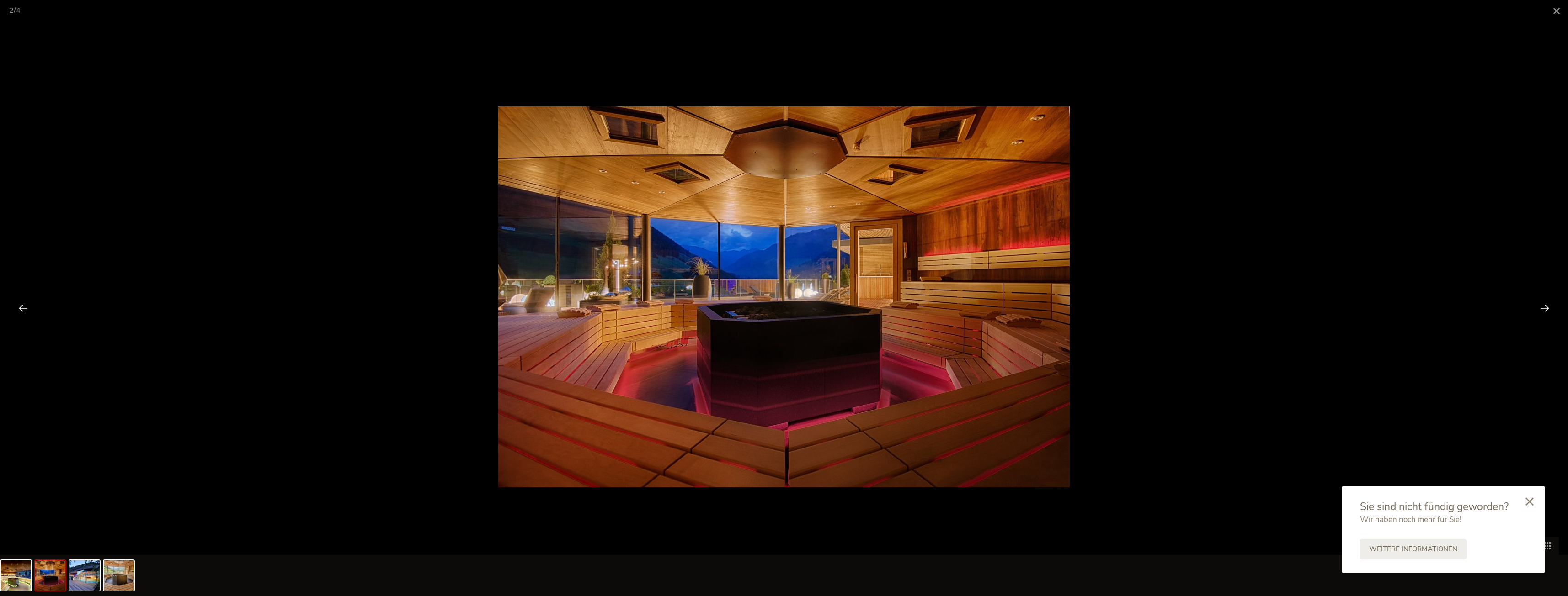
click at [1547, 308] on div at bounding box center [1545, 308] width 29 height 29
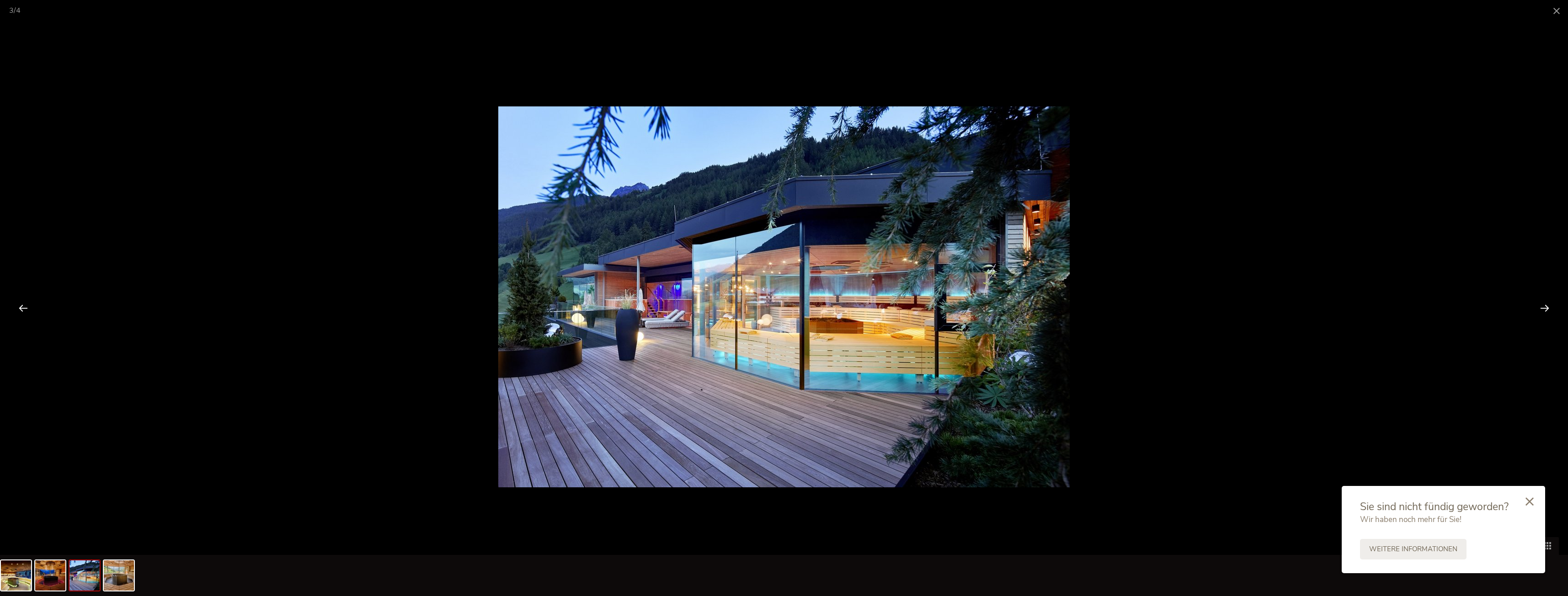
click at [1547, 308] on div at bounding box center [1545, 308] width 29 height 29
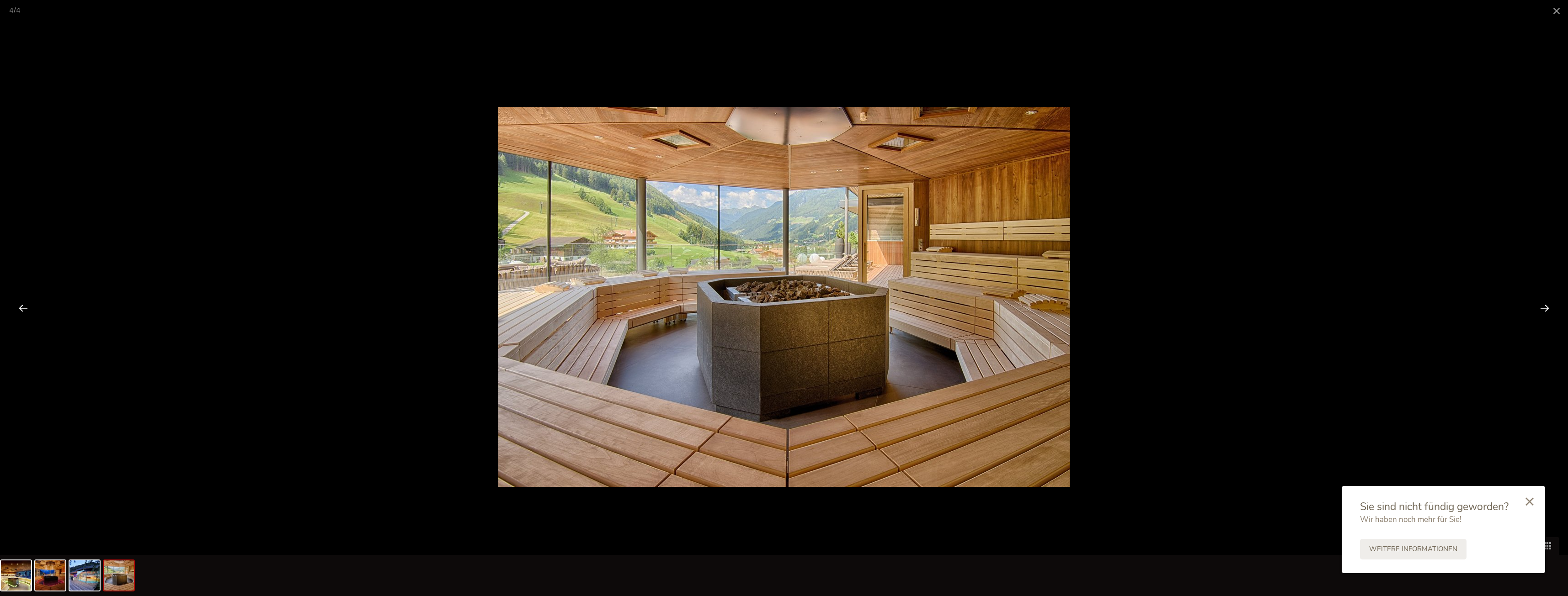
click at [1547, 308] on div at bounding box center [1545, 308] width 29 height 29
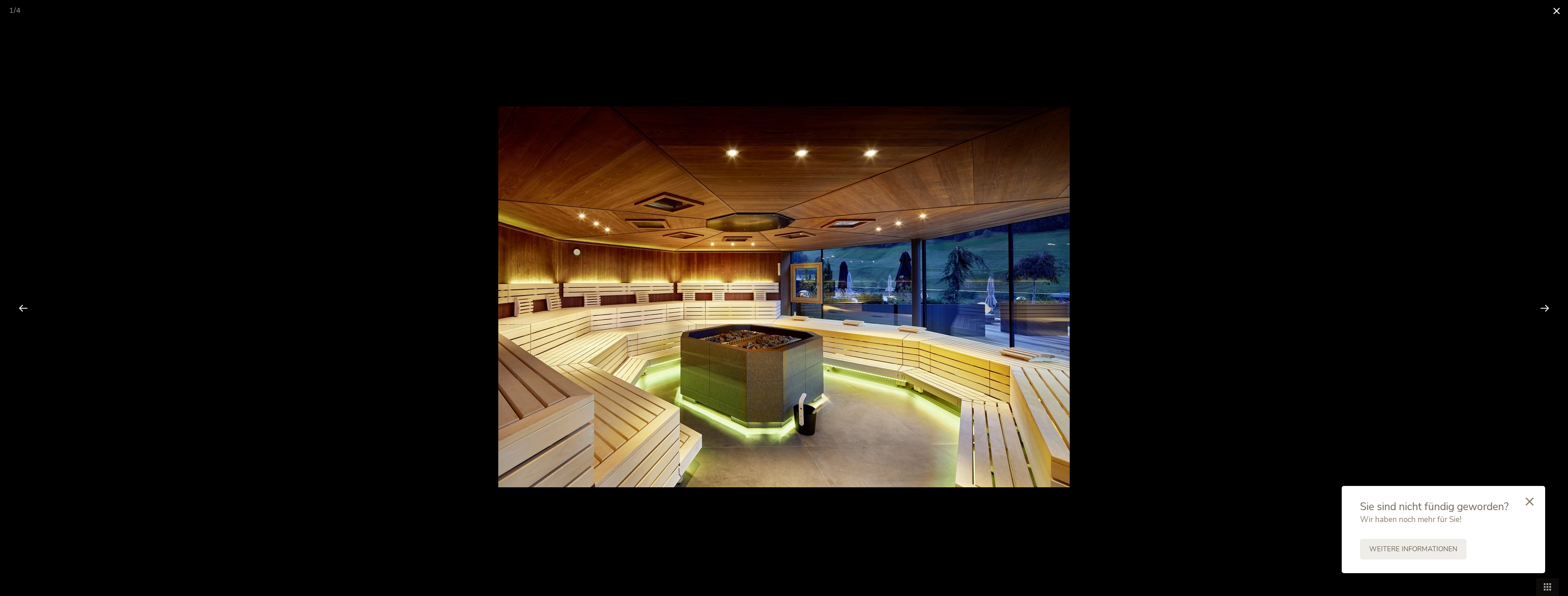
click at [1551, 13] on span at bounding box center [1556, 11] width 23 height 22
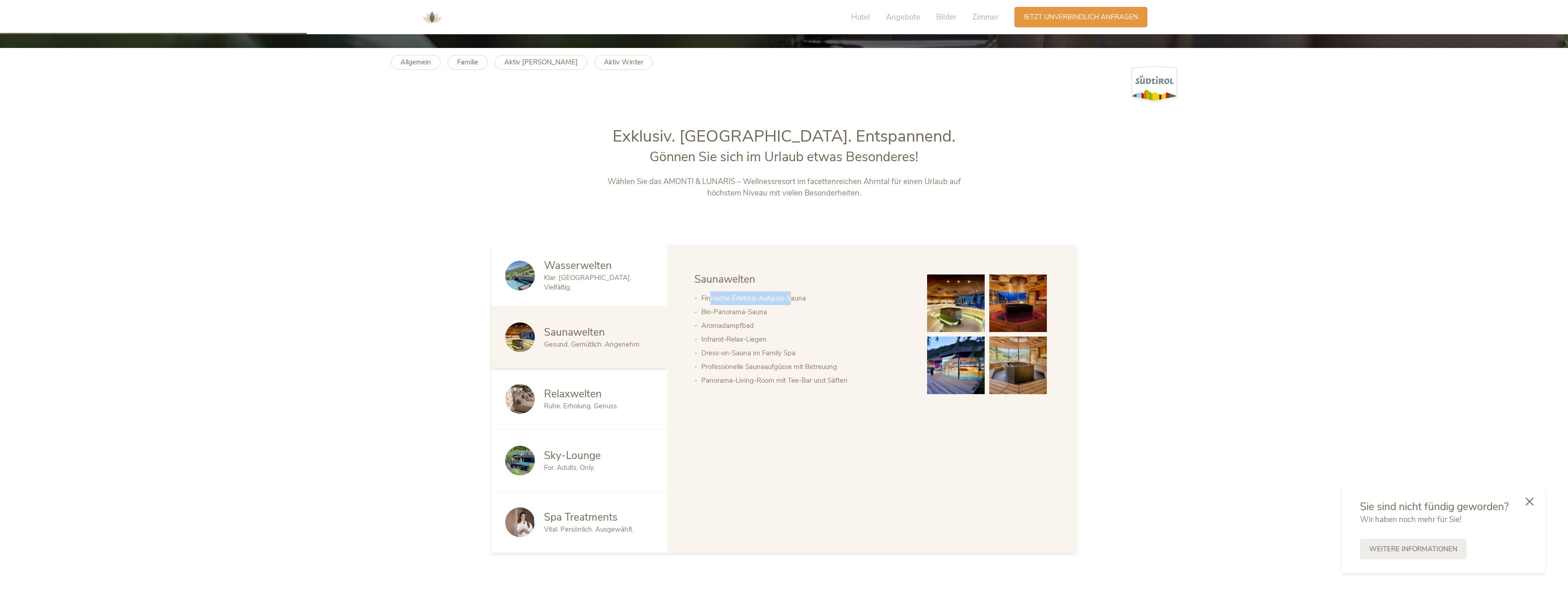
drag, startPoint x: 711, startPoint y: 300, endPoint x: 792, endPoint y: 299, distance: 81.0
click at [792, 299] on li "Finnische Erlebnis-Aufguss-Sauna" at bounding box center [805, 298] width 207 height 14
drag, startPoint x: 726, startPoint y: 310, endPoint x: 806, endPoint y: 313, distance: 80.1
click at [806, 313] on li "Bio-Panorama-Sauna" at bounding box center [805, 312] width 207 height 14
drag, startPoint x: 718, startPoint y: 330, endPoint x: 780, endPoint y: 332, distance: 62.0
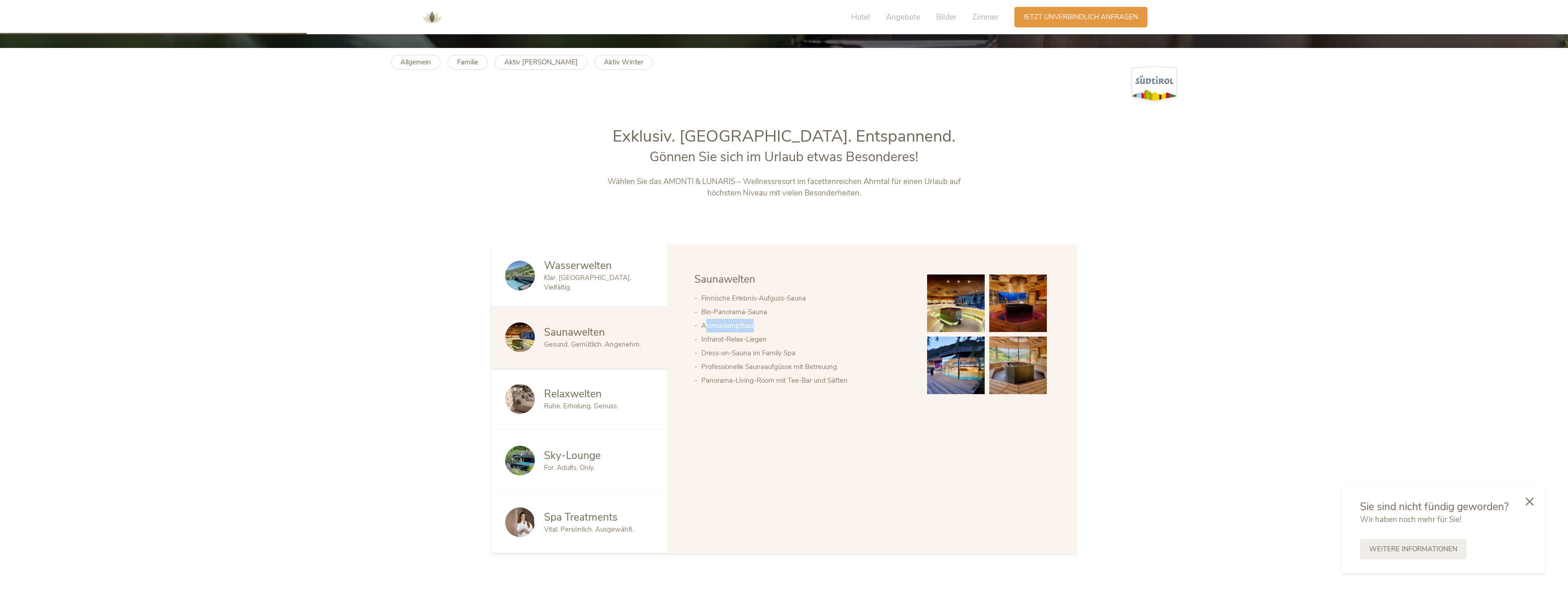
click at [780, 332] on li "Aromadampfbad" at bounding box center [805, 326] width 207 height 14
drag, startPoint x: 709, startPoint y: 343, endPoint x: 780, endPoint y: 345, distance: 71.0
click at [784, 343] on li "Infrarot-Relax-Liegen" at bounding box center [805, 340] width 207 height 14
drag, startPoint x: 709, startPoint y: 356, endPoint x: 783, endPoint y: 355, distance: 74.0
click at [783, 355] on li "Dress-on-Sauna im Family Spa" at bounding box center [805, 353] width 207 height 14
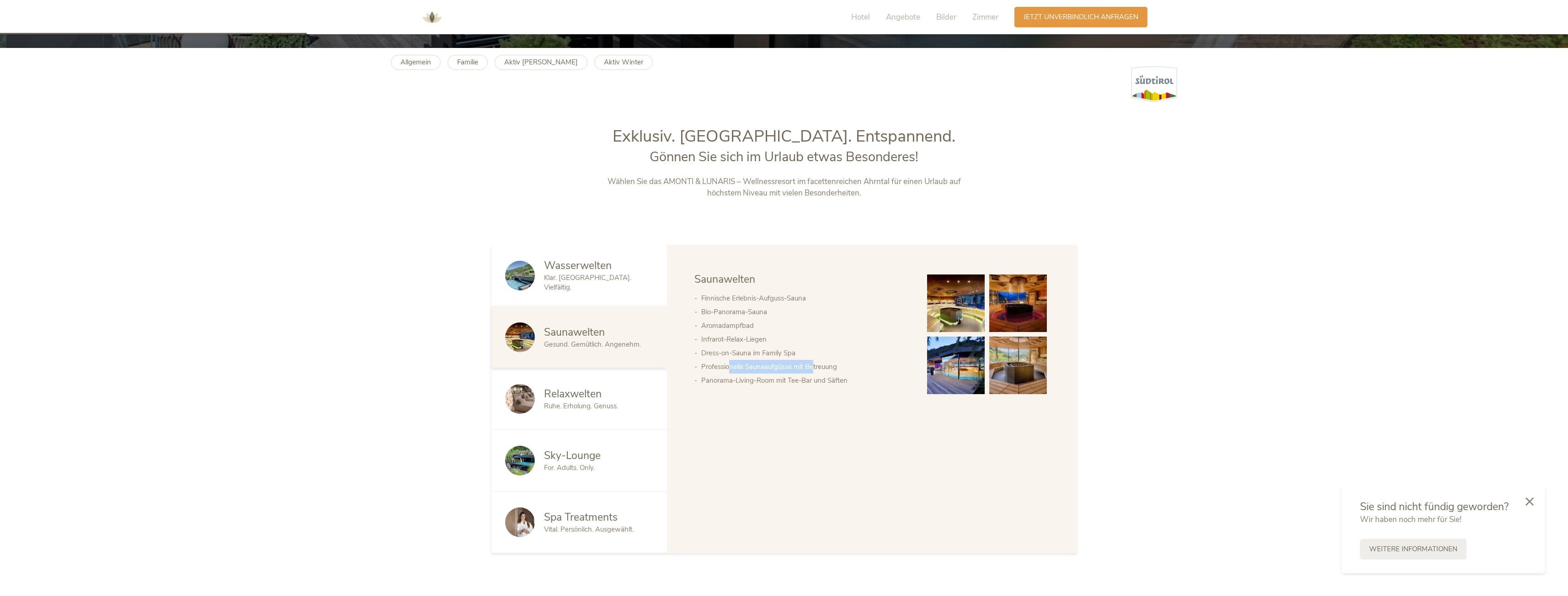
drag, startPoint x: 744, startPoint y: 369, endPoint x: 815, endPoint y: 368, distance: 71.0
click at [815, 368] on li "Professionelle Saunaaufgüsse mit Betreuung" at bounding box center [805, 367] width 207 height 14
click at [590, 387] on div "Relaxwelten Ruhe. Erholung. Genuss." at bounding box center [579, 399] width 176 height 61
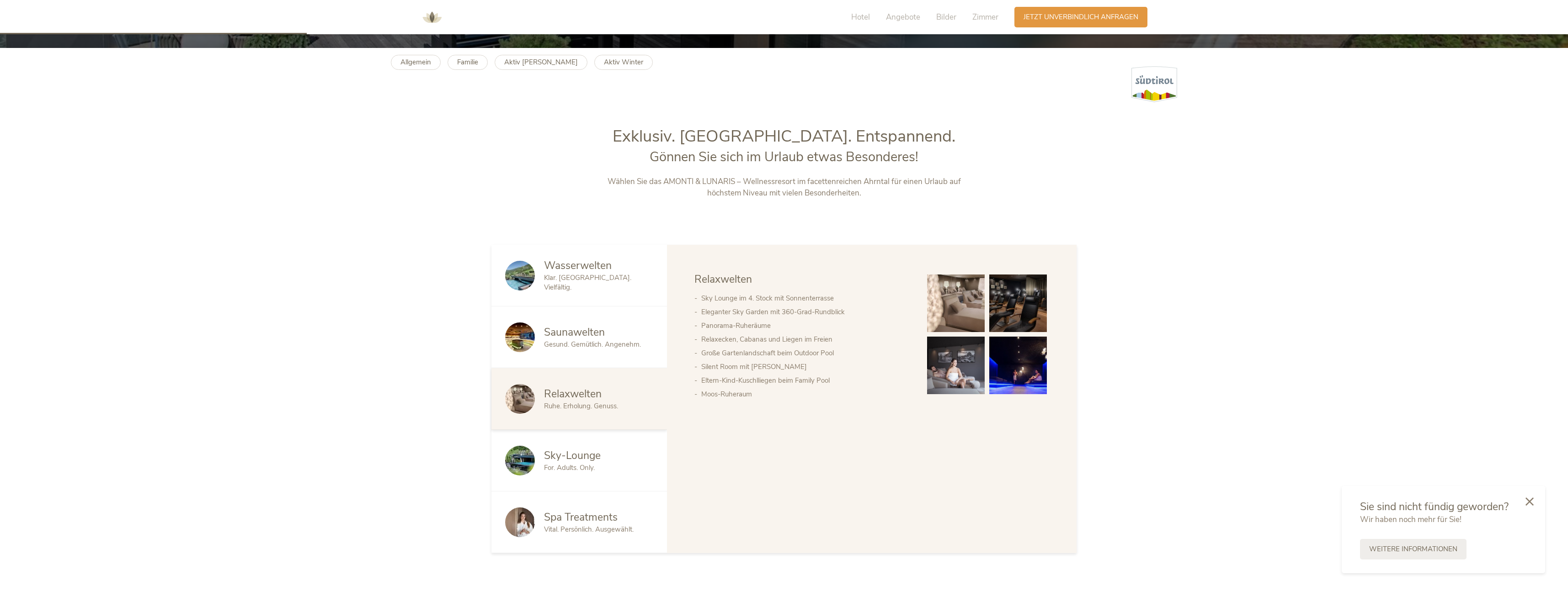
click at [950, 305] on img at bounding box center [955, 303] width 58 height 58
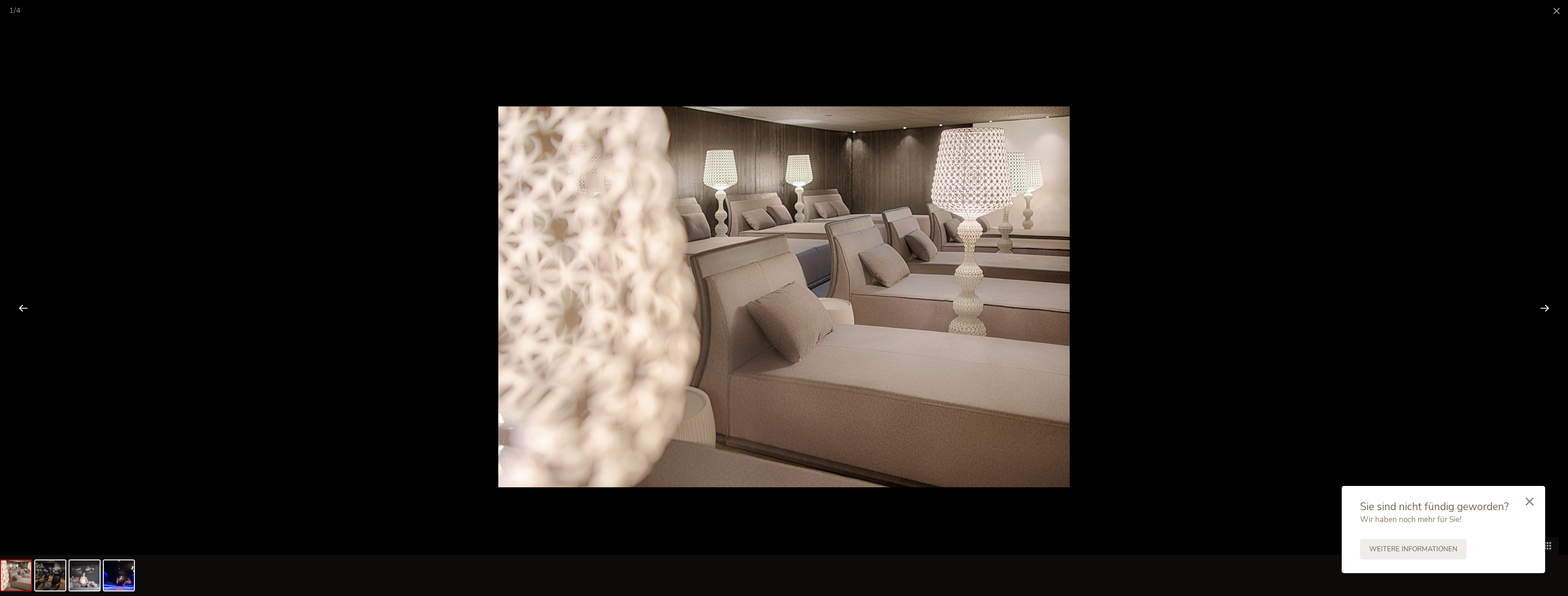
click at [1546, 307] on div at bounding box center [1545, 308] width 29 height 29
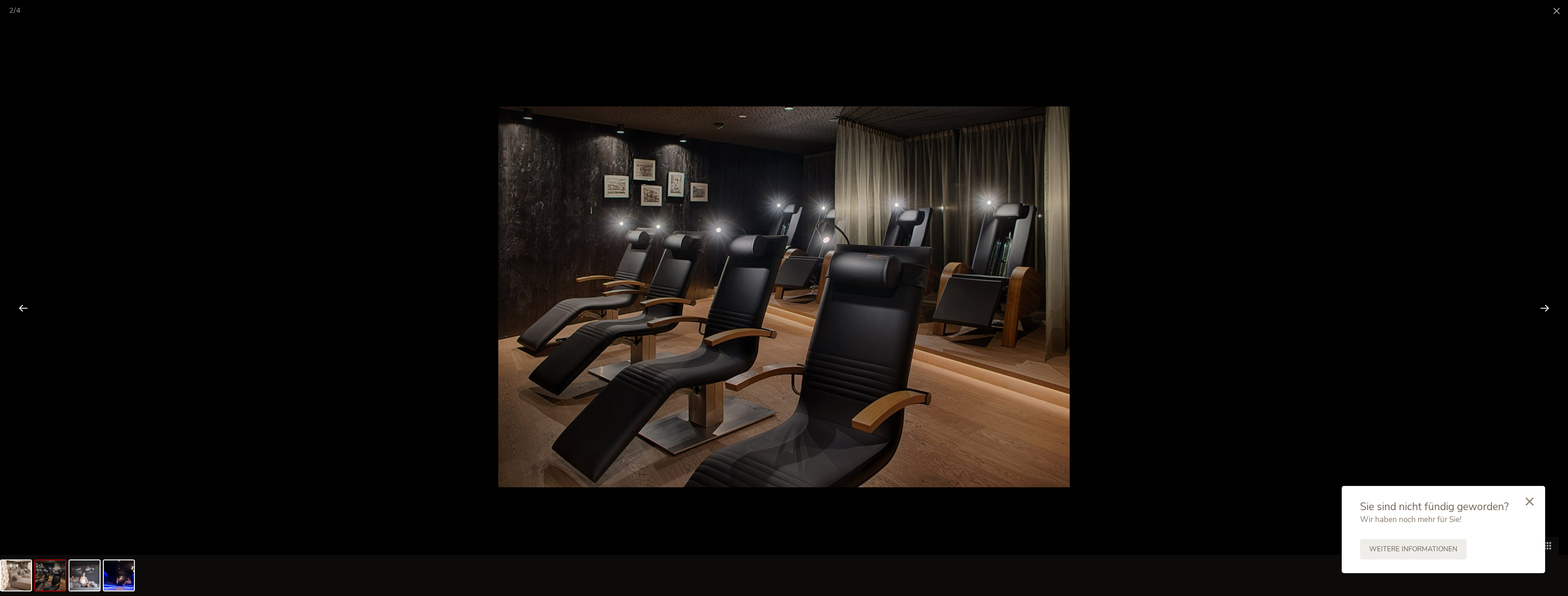
click at [1546, 307] on div at bounding box center [1545, 308] width 29 height 29
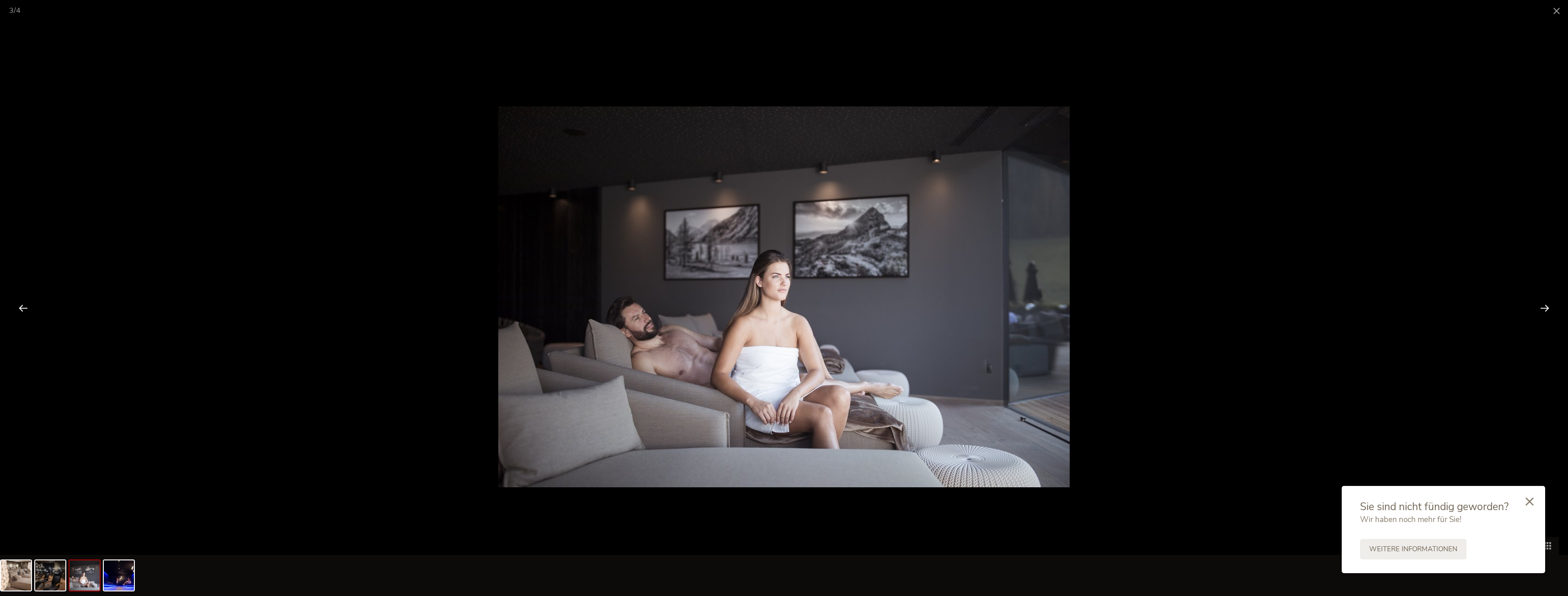
click at [1546, 307] on div at bounding box center [1545, 308] width 29 height 29
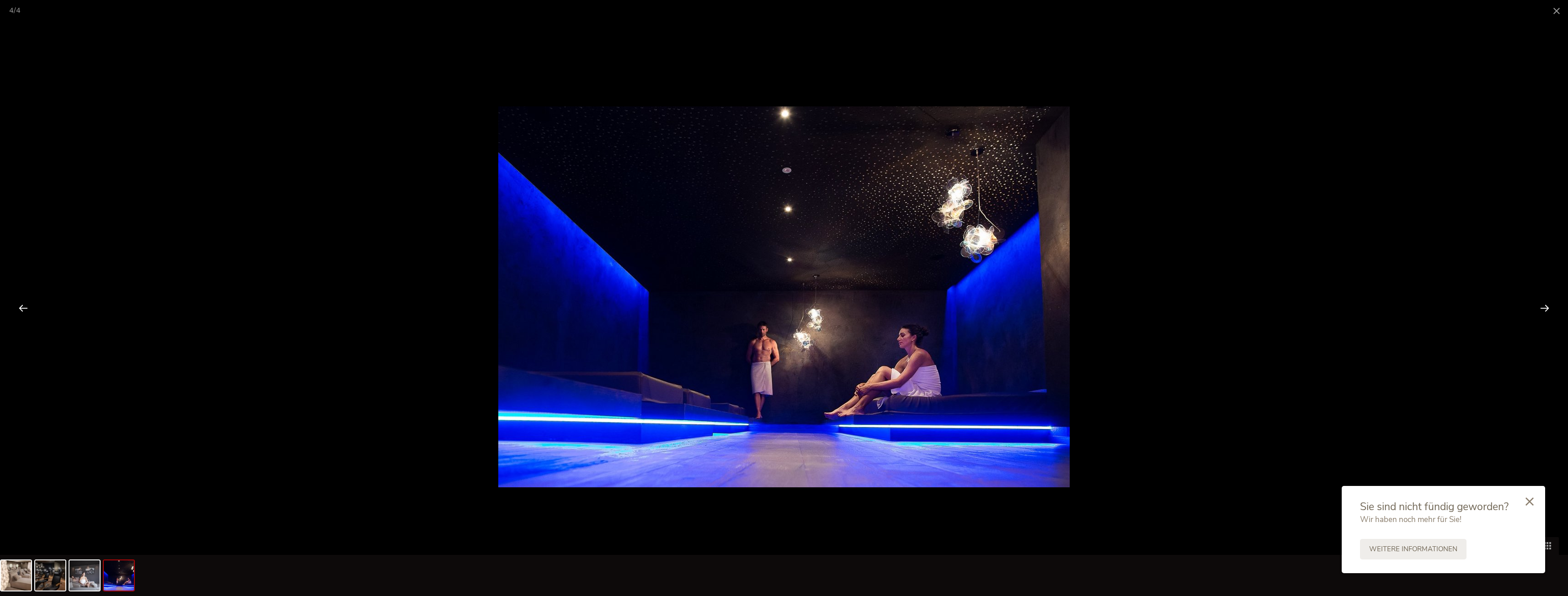
click at [1546, 307] on div at bounding box center [1545, 308] width 29 height 29
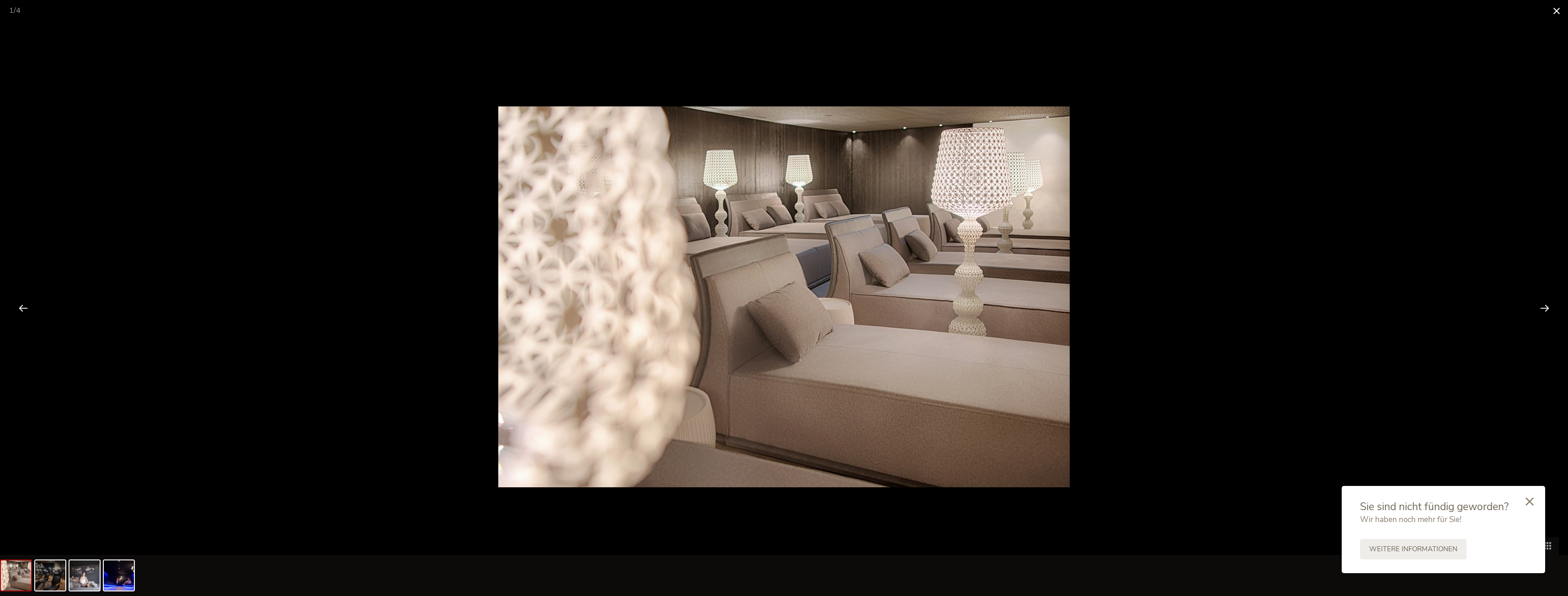
click at [1552, 12] on span at bounding box center [1556, 11] width 23 height 22
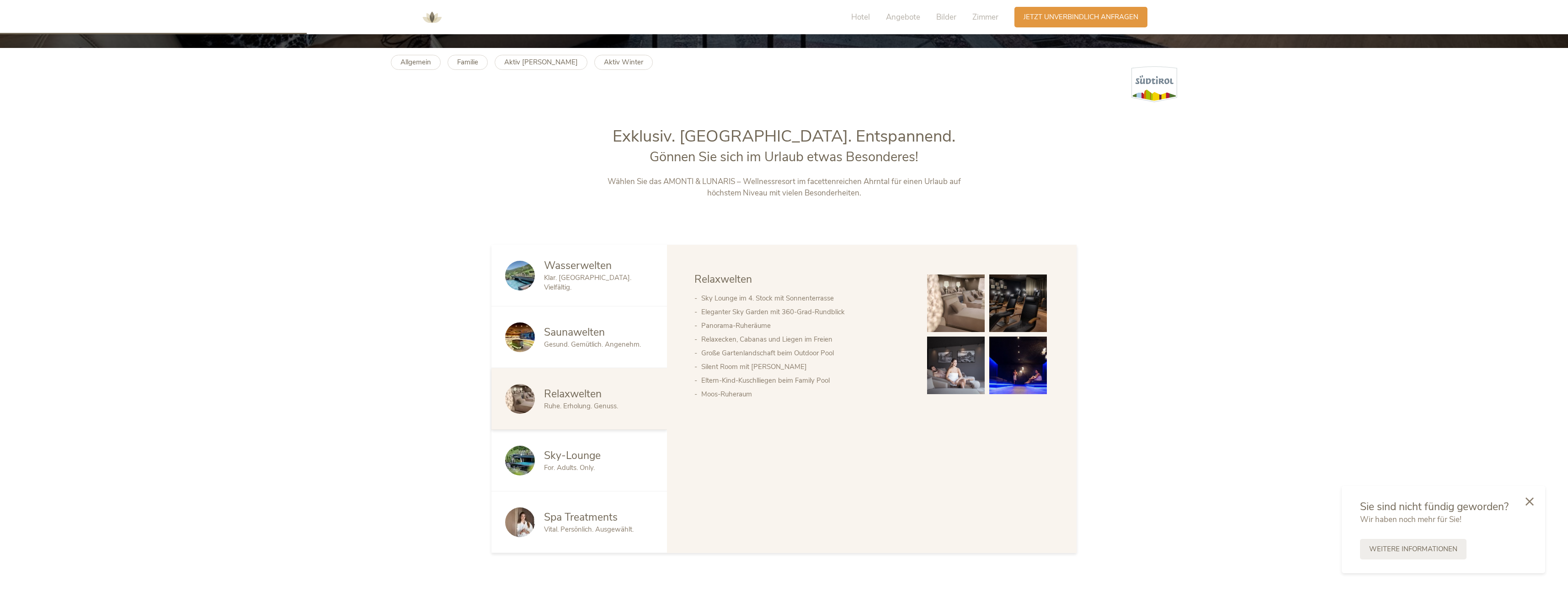
click at [570, 463] on span "Sky-Lounge" at bounding box center [572, 456] width 57 height 14
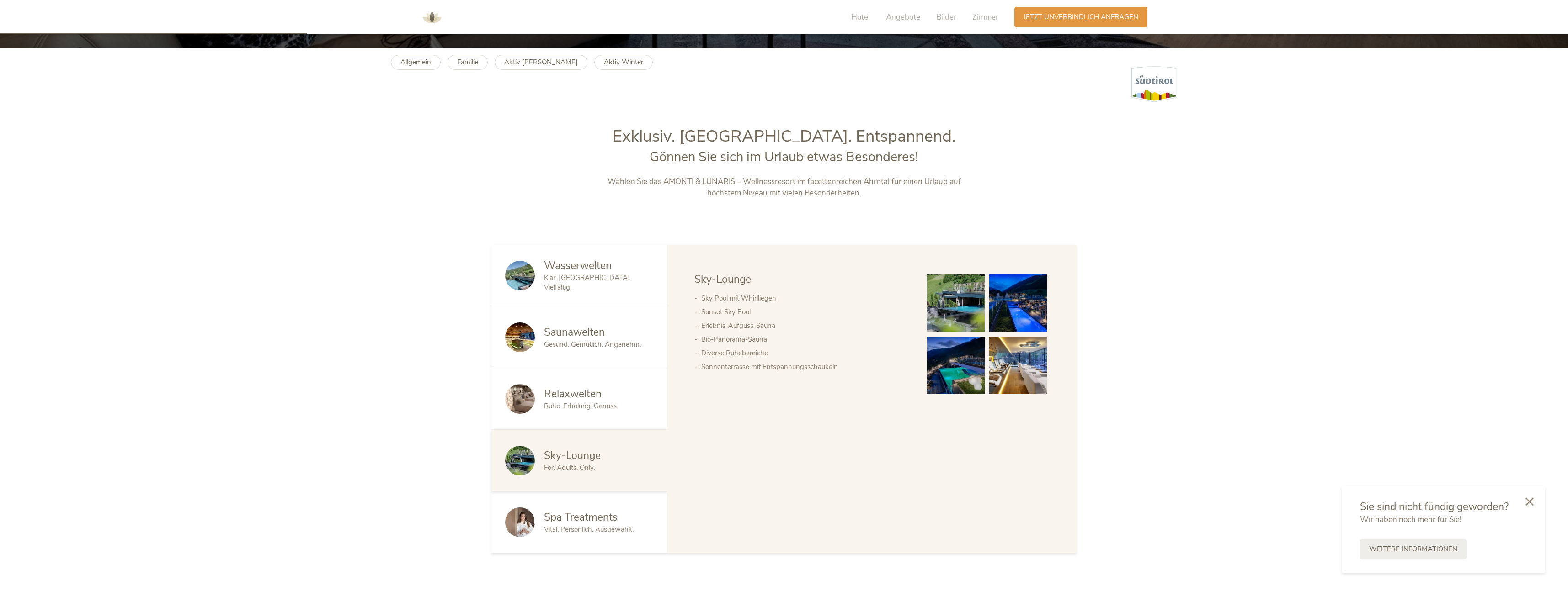
click at [965, 304] on img at bounding box center [955, 303] width 58 height 58
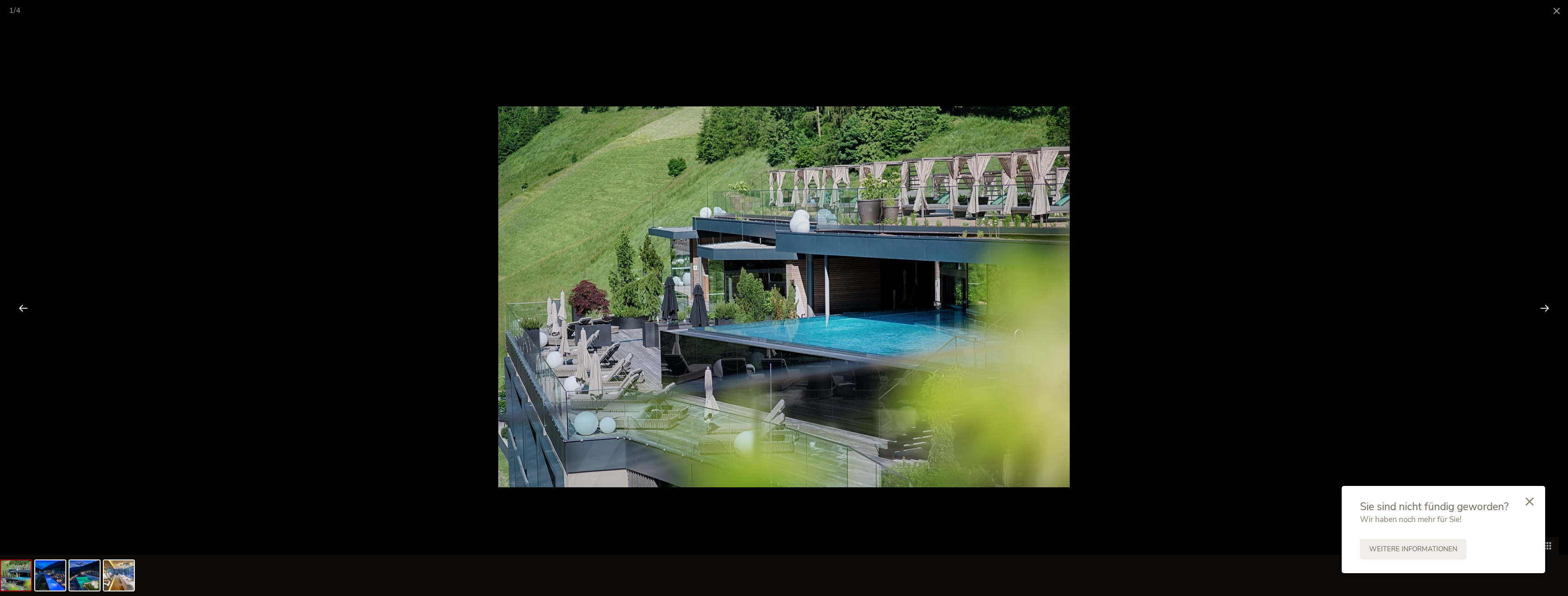
click at [1547, 305] on div at bounding box center [1545, 308] width 29 height 29
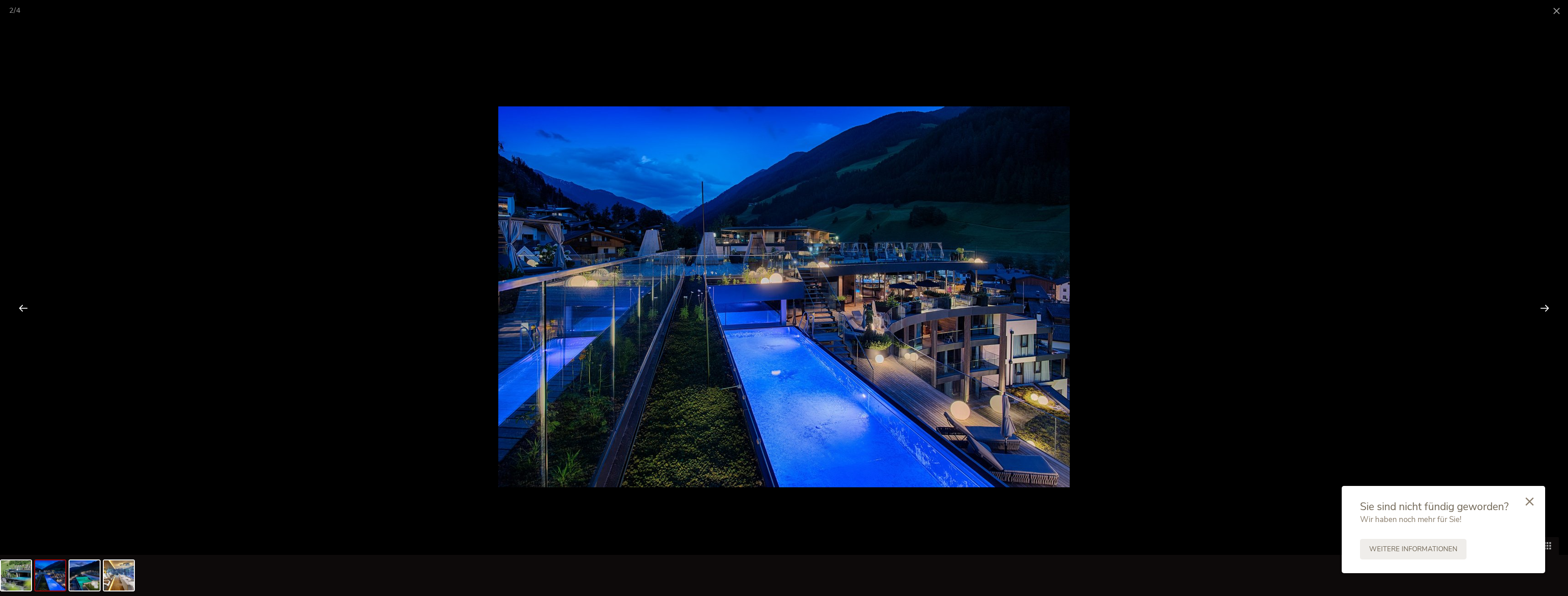
click at [1546, 306] on div at bounding box center [1545, 308] width 29 height 29
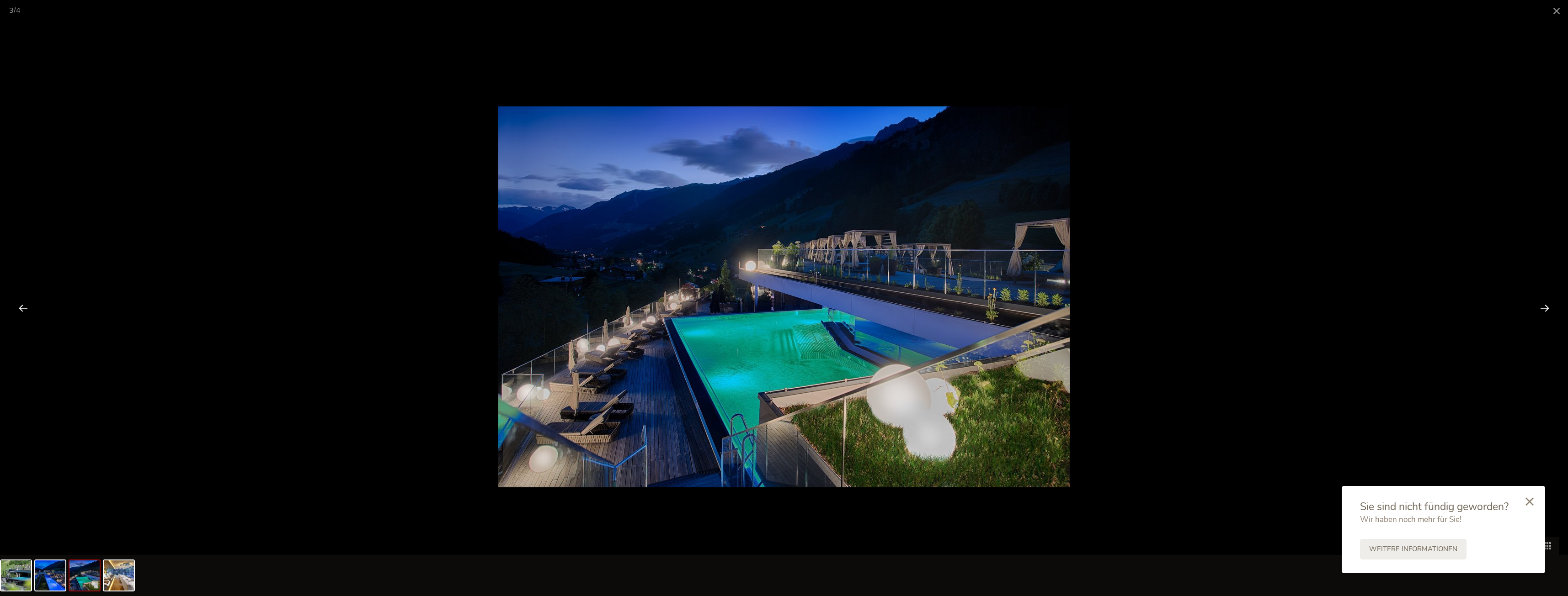
click at [1546, 306] on div at bounding box center [1545, 308] width 29 height 29
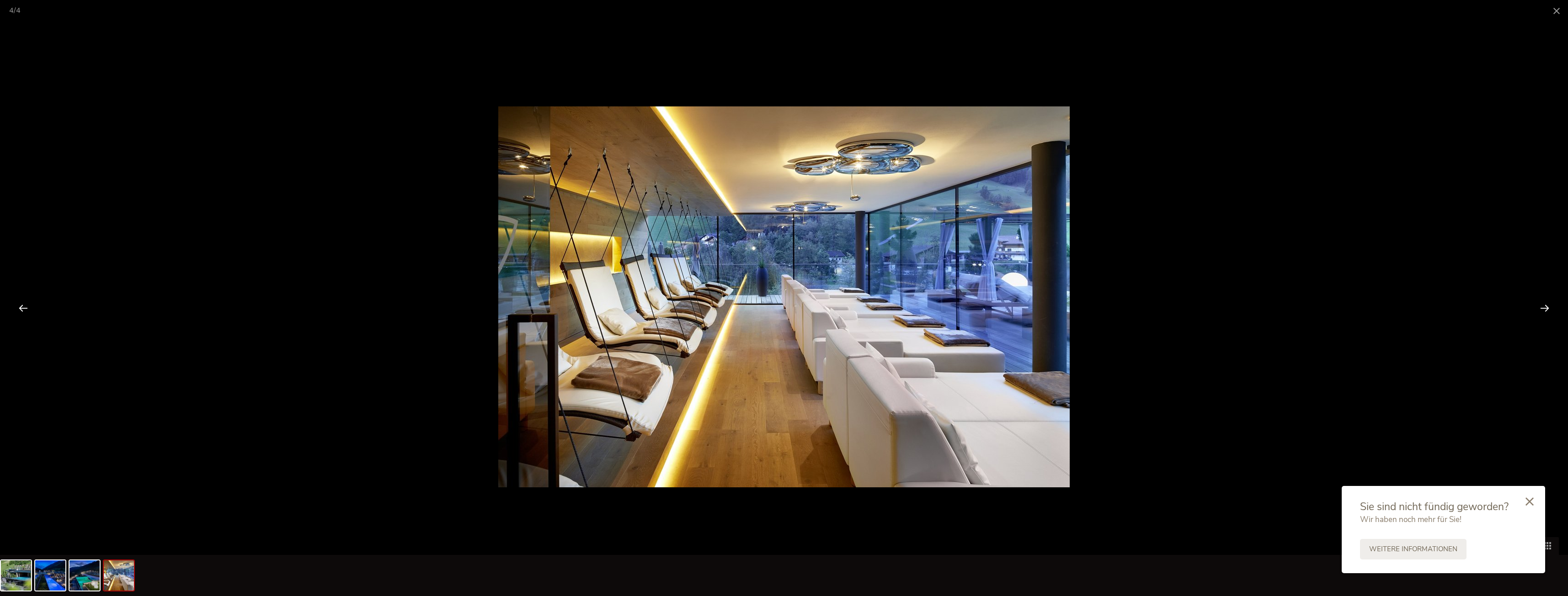
click at [1546, 306] on div at bounding box center [1545, 308] width 29 height 29
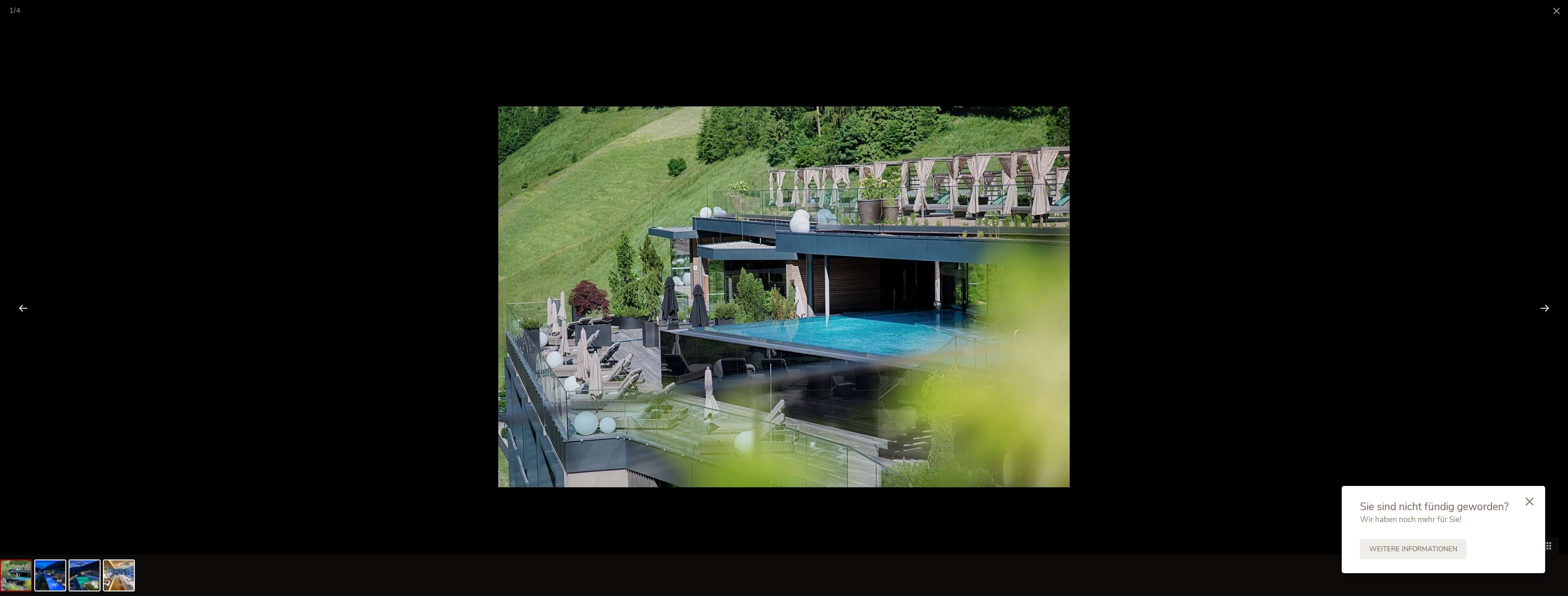
click at [1546, 306] on div at bounding box center [1545, 308] width 29 height 29
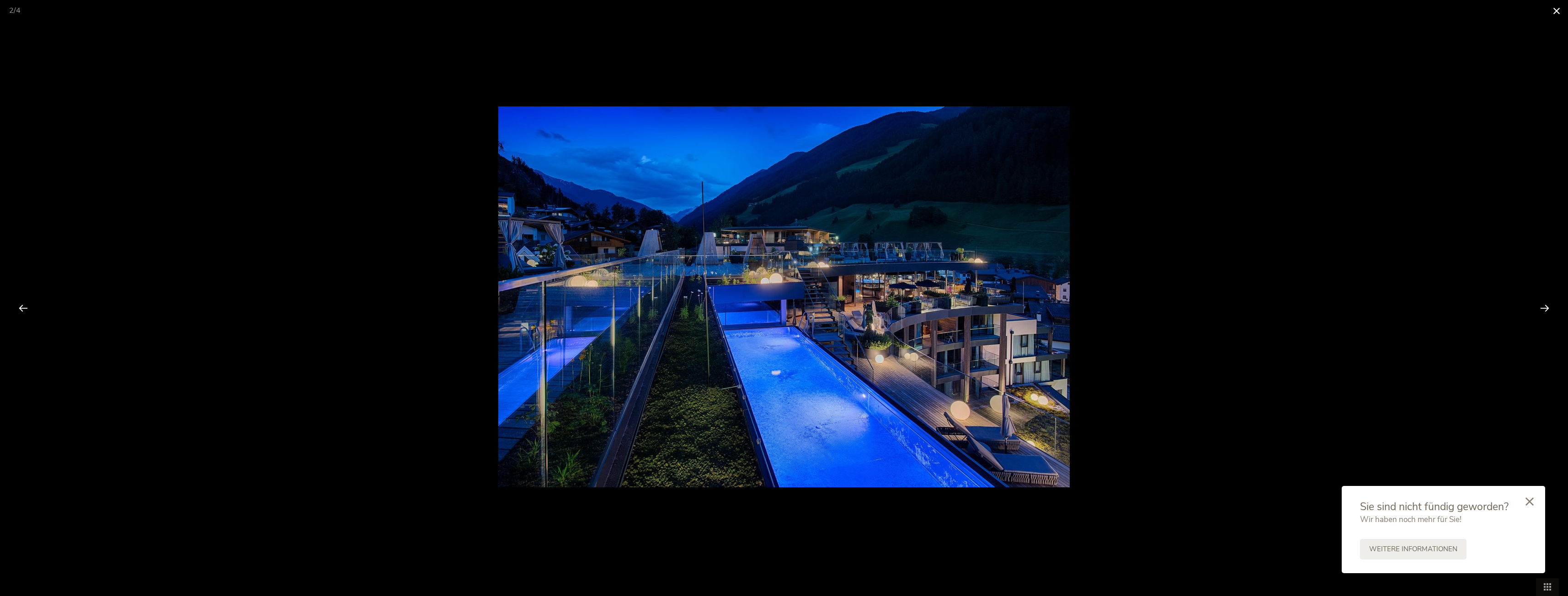
drag, startPoint x: 1551, startPoint y: 11, endPoint x: 1549, endPoint y: 18, distance: 7.3
click at [1552, 13] on span at bounding box center [1556, 11] width 23 height 22
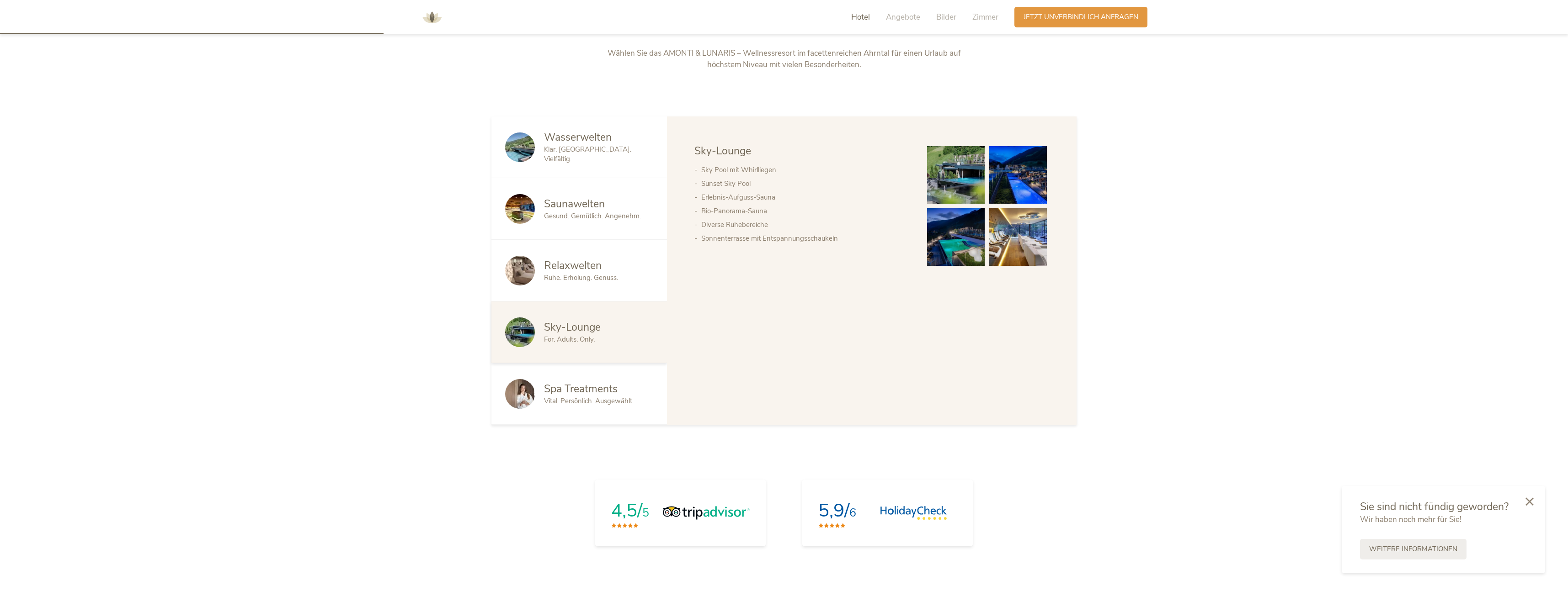
scroll to position [685, 0]
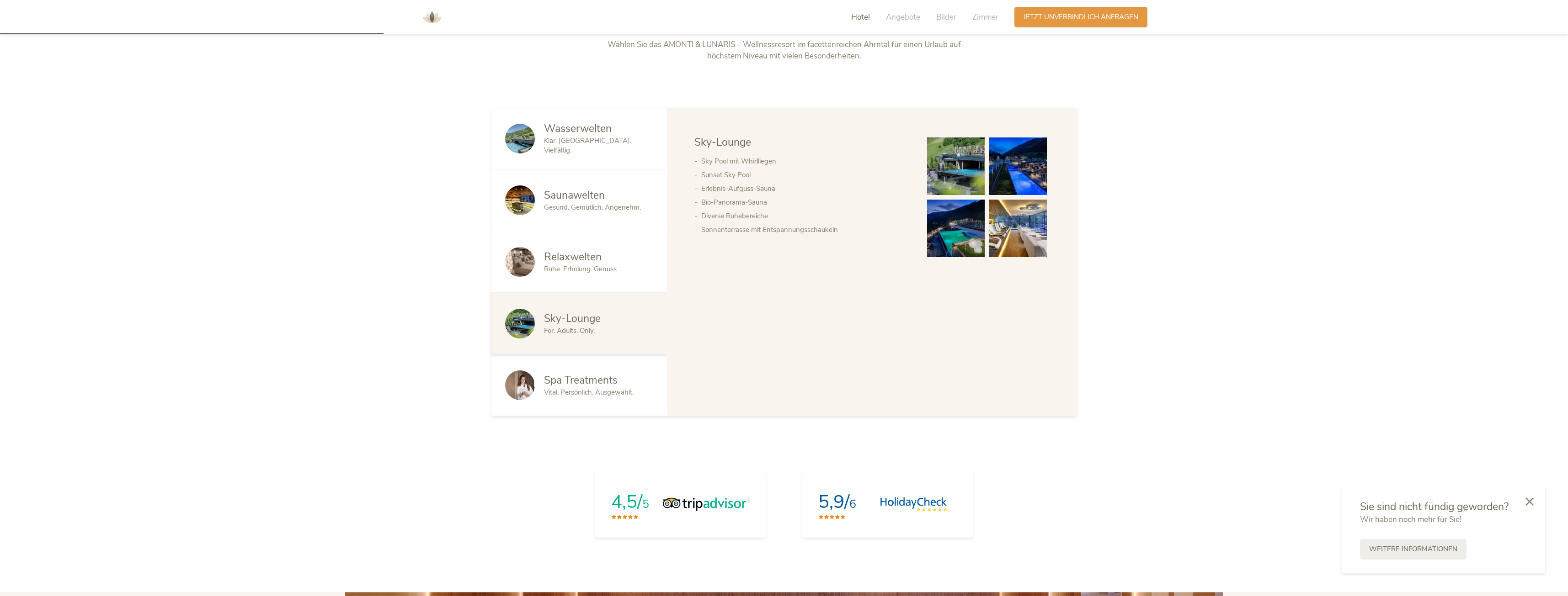
click at [619, 395] on span "Vital. Persönlich. Ausgewählt." at bounding box center [589, 392] width 89 height 9
